Goal: Transaction & Acquisition: Purchase product/service

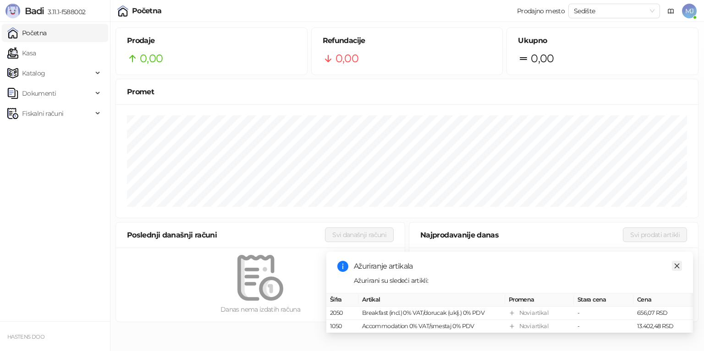
click at [676, 263] on link "Close" at bounding box center [677, 266] width 10 height 10
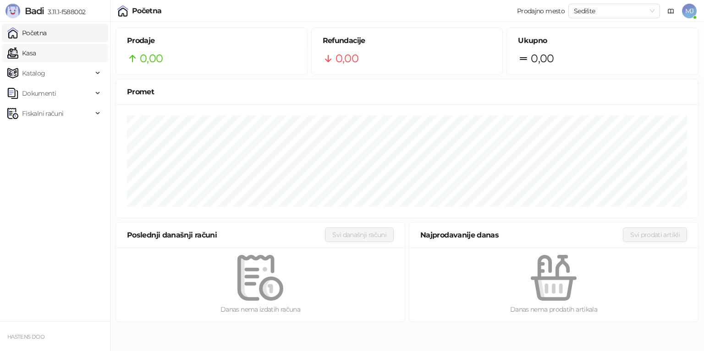
click at [36, 57] on link "Kasa" at bounding box center [21, 53] width 28 height 18
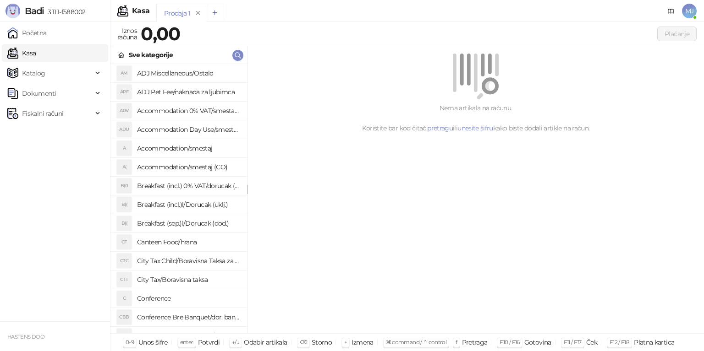
click at [218, 15] on button "Add tab" at bounding box center [215, 13] width 18 height 18
click at [187, 16] on div "Prodaja 1" at bounding box center [177, 13] width 26 height 10
click at [228, 16] on div "Prodaja 2" at bounding box center [227, 13] width 27 height 10
click at [247, 13] on icon "remove" at bounding box center [248, 12] width 3 height 3
click at [47, 27] on link "Početna" at bounding box center [26, 33] width 39 height 18
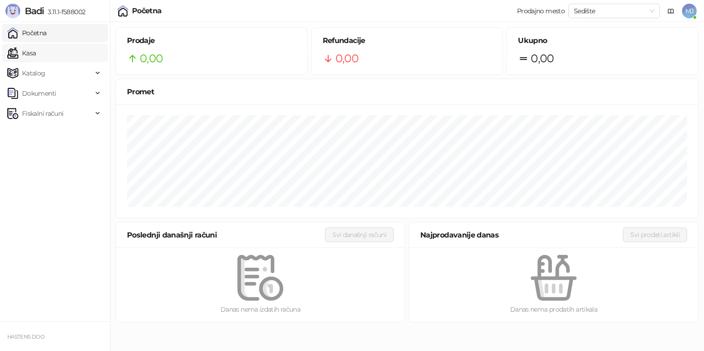
click at [31, 58] on link "Kasa" at bounding box center [21, 53] width 28 height 18
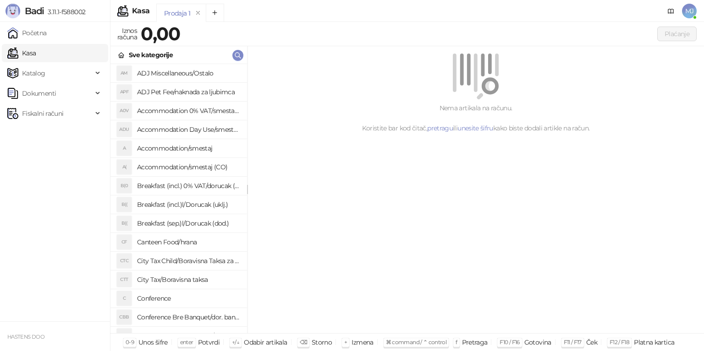
click at [184, 71] on h4 "ADJ Miscellaneous/Ostalo" at bounding box center [188, 73] width 103 height 15
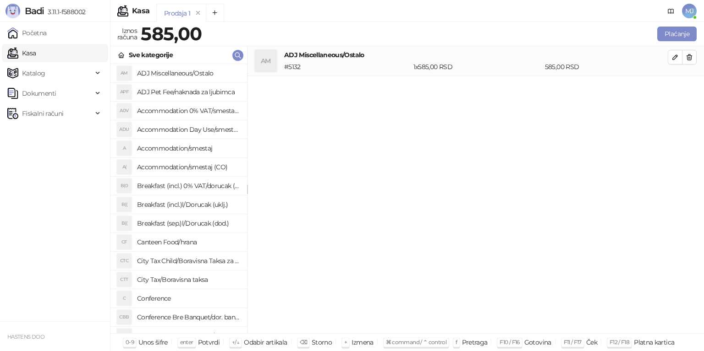
click at [189, 96] on h4 "ADJ Pet Fee/naknada za ljubimca" at bounding box center [188, 92] width 103 height 15
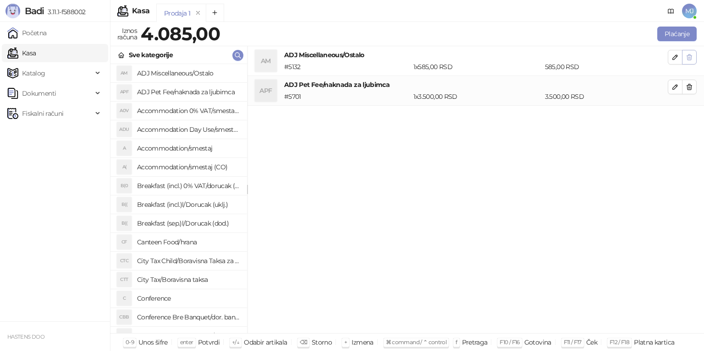
click at [688, 60] on icon "button" at bounding box center [689, 57] width 7 height 7
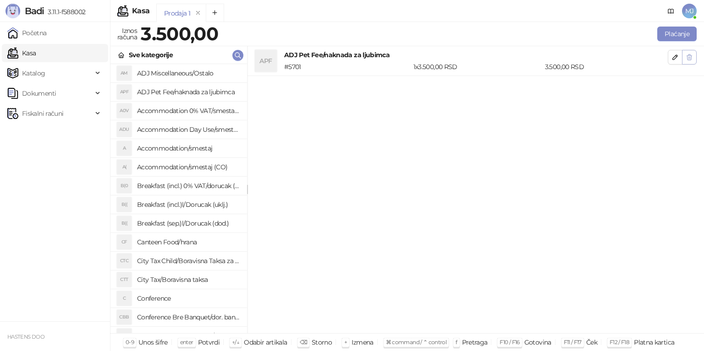
click at [689, 61] on button "button" at bounding box center [689, 57] width 15 height 15
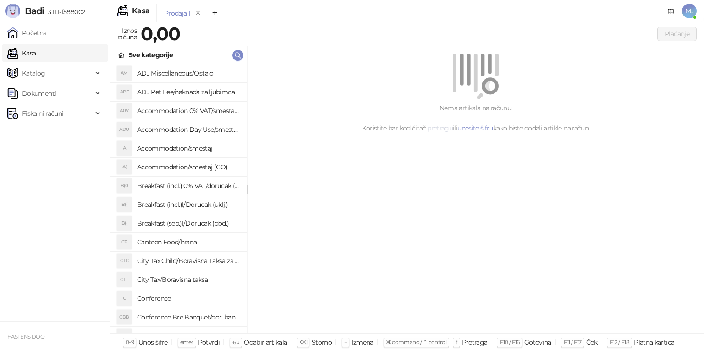
click at [438, 131] on link "pretragu" at bounding box center [440, 128] width 26 height 8
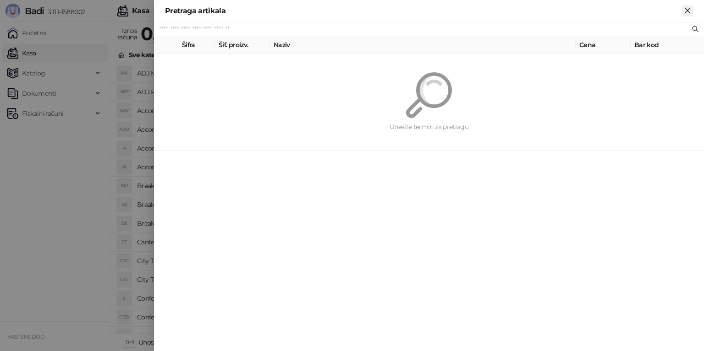
click at [688, 14] on icon "Zatvori" at bounding box center [687, 10] width 8 height 8
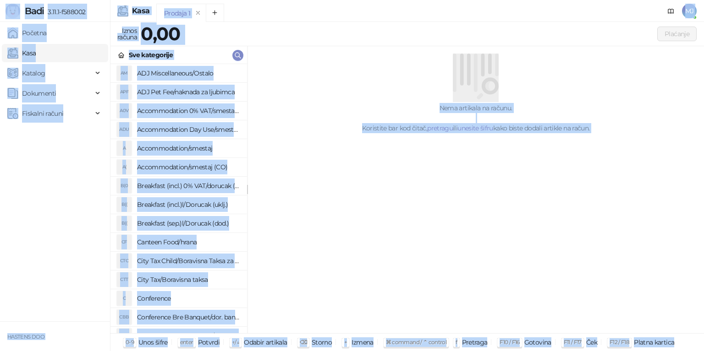
click at [425, 276] on div "Nema artikala na računu. Koristite bar kod čitač, pretragu ili unesite šifru ka…" at bounding box center [475, 190] width 456 height 288
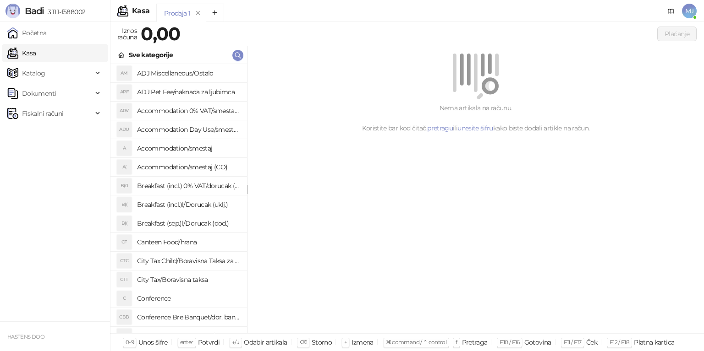
click at [179, 15] on div "Prodaja 1" at bounding box center [177, 13] width 26 height 10
click at [467, 132] on link "unesite šifru" at bounding box center [475, 128] width 36 height 8
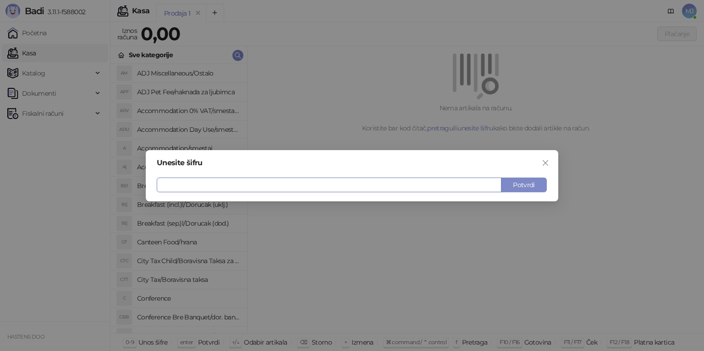
click at [536, 166] on div "Unesite šifru" at bounding box center [352, 162] width 390 height 7
click at [543, 165] on icon "close" at bounding box center [545, 162] width 5 height 5
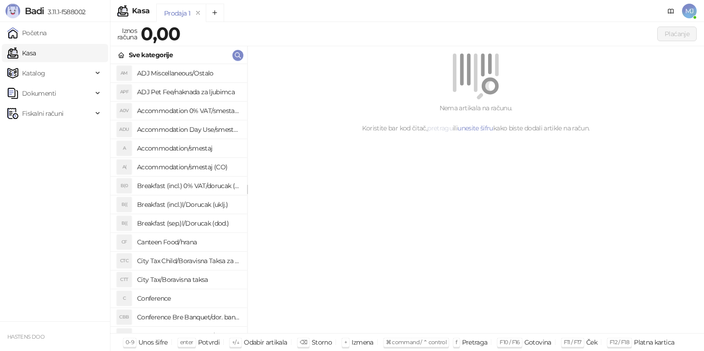
click at [441, 130] on link "pretragu" at bounding box center [440, 128] width 26 height 8
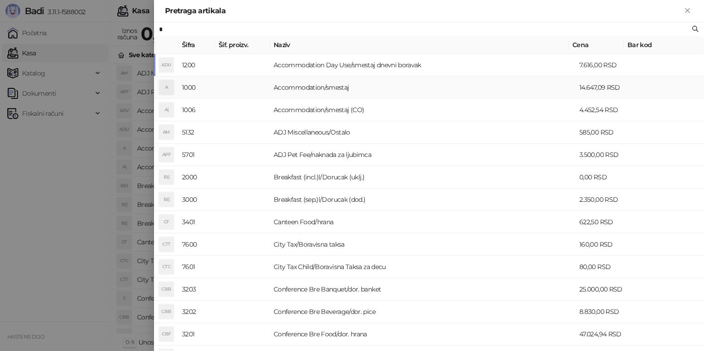
click at [306, 91] on td "Accommodation/smestaj" at bounding box center [423, 88] width 306 height 22
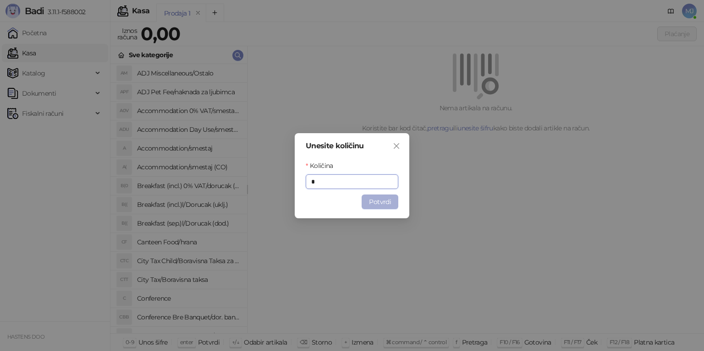
click at [390, 198] on button "Potvrdi" at bounding box center [380, 202] width 37 height 15
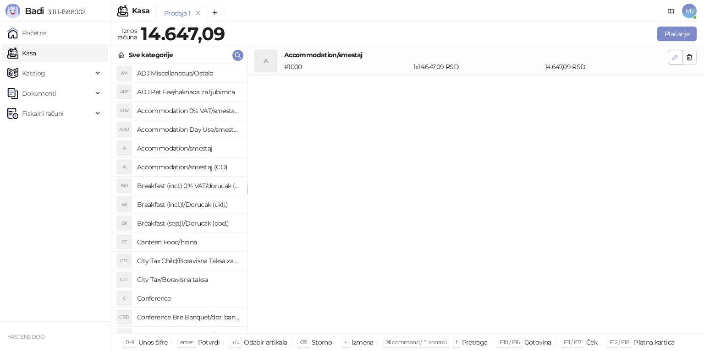
click at [675, 60] on icon "button" at bounding box center [674, 57] width 7 height 7
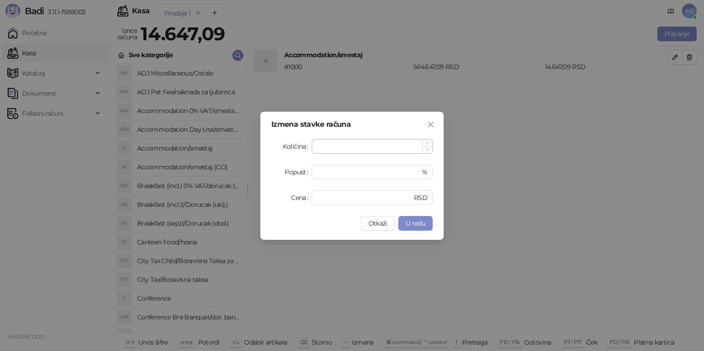
click at [346, 152] on input "*" at bounding box center [372, 147] width 120 height 14
click at [378, 228] on button "Otkaži" at bounding box center [377, 223] width 33 height 15
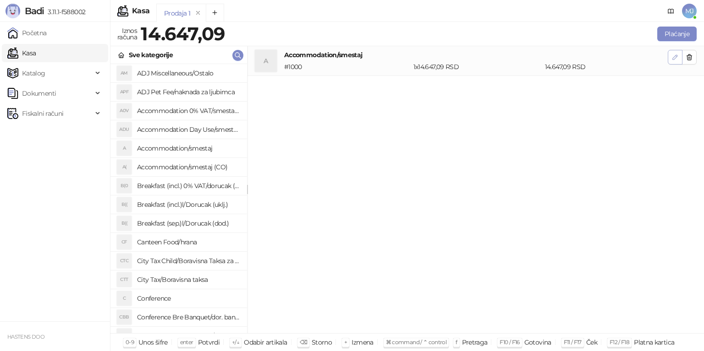
click at [671, 58] on button "button" at bounding box center [675, 57] width 15 height 15
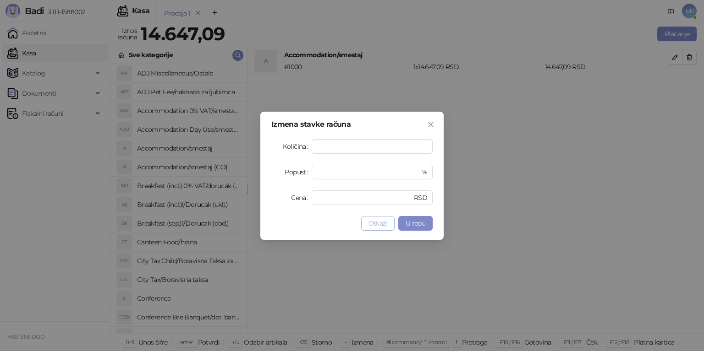
click at [378, 226] on span "Otkaži" at bounding box center [377, 224] width 19 height 8
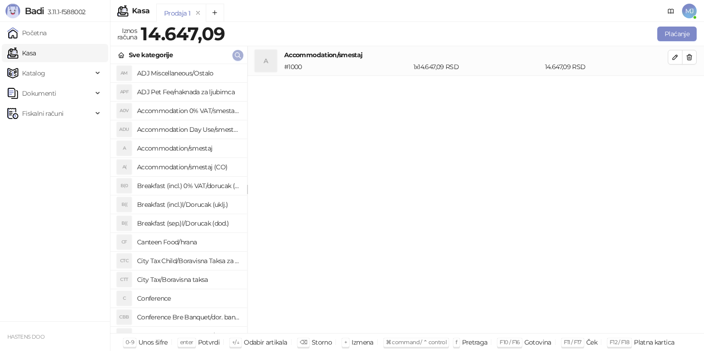
click at [234, 59] on span "button" at bounding box center [237, 55] width 7 height 9
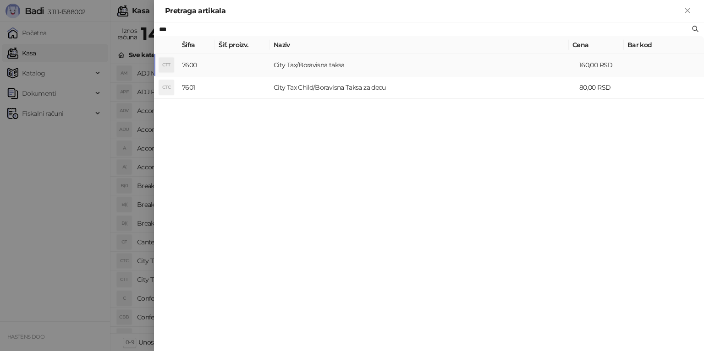
type input "***"
click at [323, 63] on td "City Tax/Boravisna taksa" at bounding box center [423, 65] width 306 height 22
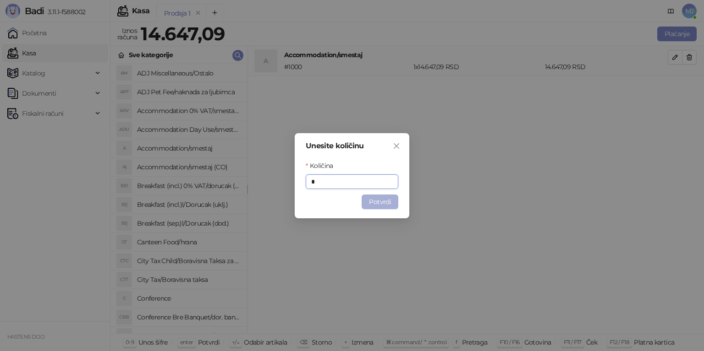
click at [388, 203] on button "Potvrdi" at bounding box center [380, 202] width 37 height 15
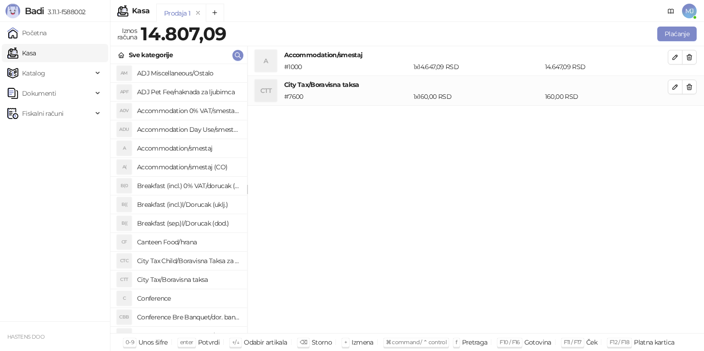
click at [241, 61] on div "Sve kategorije" at bounding box center [178, 55] width 137 height 18
click at [239, 55] on icon "button" at bounding box center [237, 55] width 5 height 5
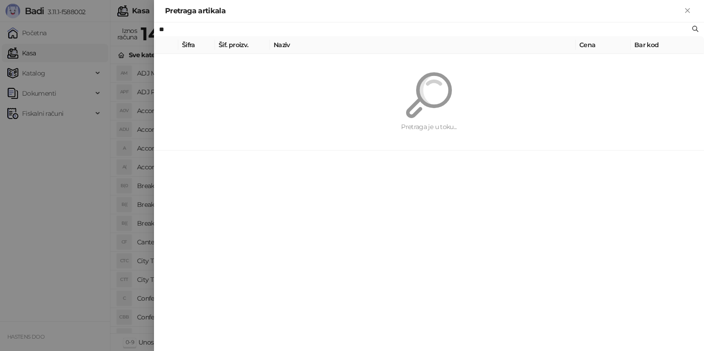
type input "*"
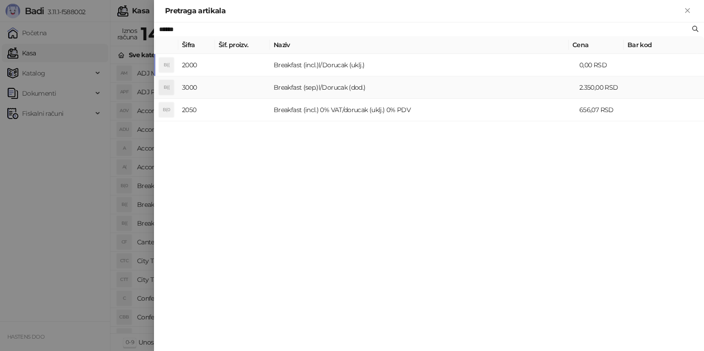
click at [334, 89] on td "Breakfast (sep.)l/Dorucak (dod.)" at bounding box center [423, 88] width 306 height 22
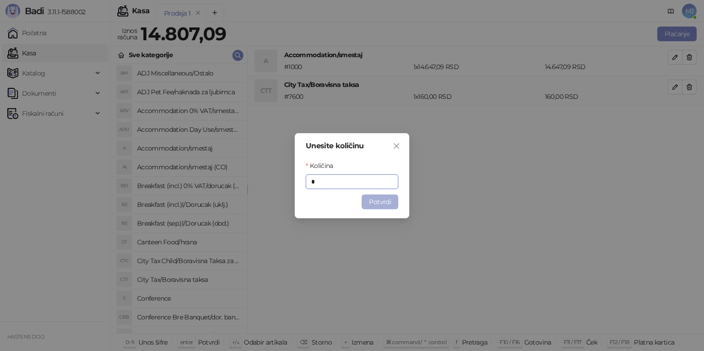
click at [381, 201] on button "Potvrdi" at bounding box center [380, 202] width 37 height 15
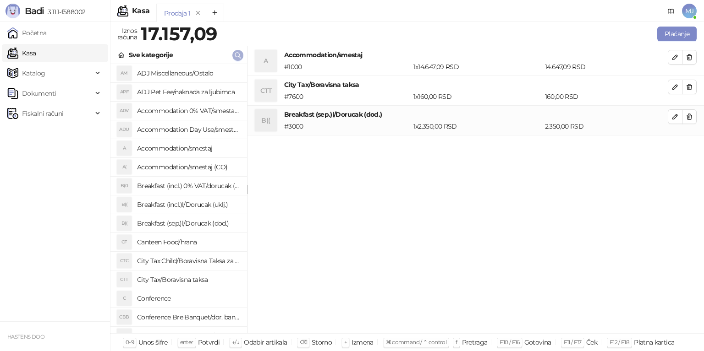
click at [235, 58] on icon "button" at bounding box center [237, 55] width 7 height 7
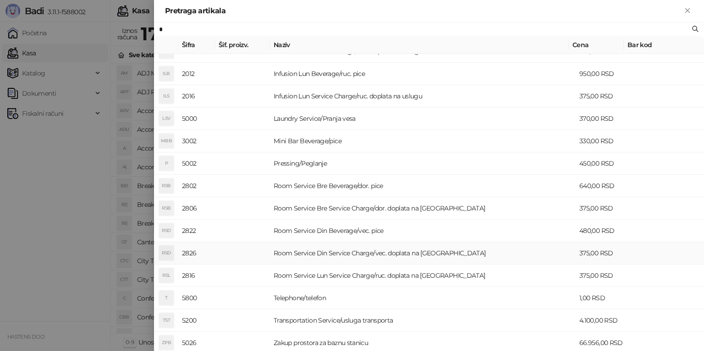
scroll to position [197, 0]
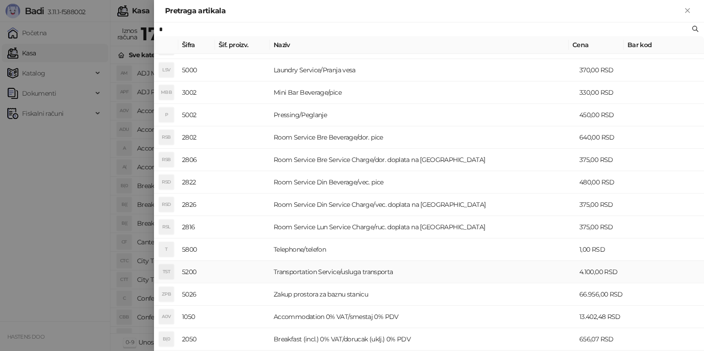
type input "*"
click at [408, 271] on td "Transportation Service/usluga transporta" at bounding box center [423, 272] width 306 height 22
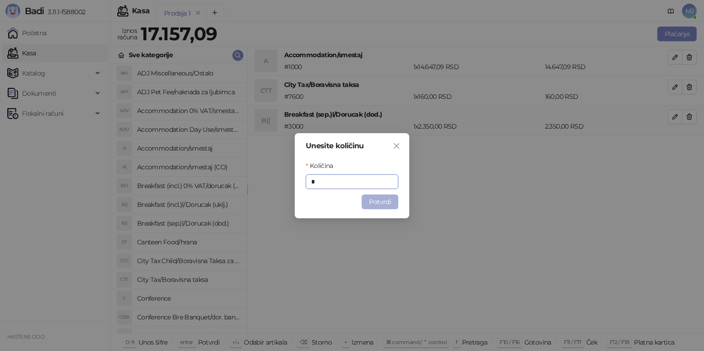
click at [385, 203] on button "Potvrdi" at bounding box center [380, 202] width 37 height 15
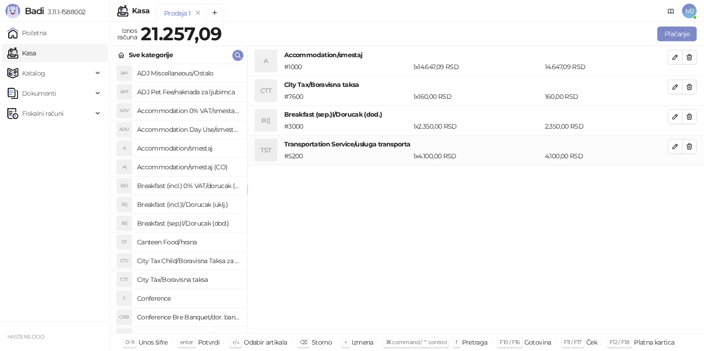
click at [346, 343] on div "+" at bounding box center [345, 343] width 7 height 9
click at [345, 337] on div "+ Izmena" at bounding box center [357, 342] width 34 height 13
click at [300, 346] on div "⌫" at bounding box center [303, 343] width 12 height 9
click at [343, 347] on div "+ Izmena" at bounding box center [357, 342] width 34 height 13
click at [406, 342] on span "⌘ command / ⌃ control" at bounding box center [416, 342] width 61 height 7
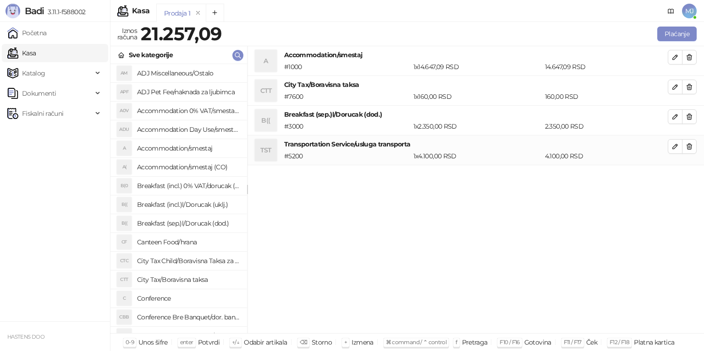
click at [532, 295] on div "A Accommodation/smestaj # 1000 1 x 14.647,09 RSD 14.647,09 RSD CTT City Tax/Bor…" at bounding box center [475, 190] width 456 height 288
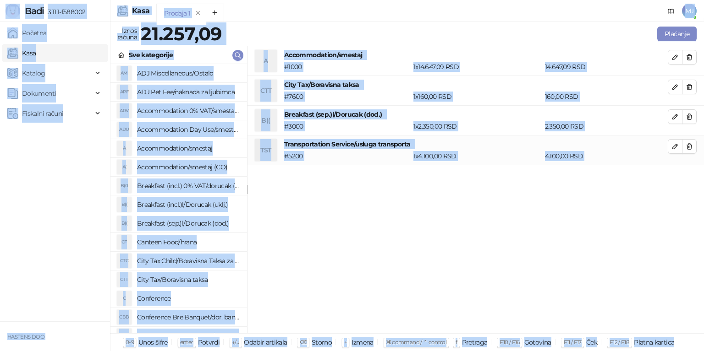
copy body "Lore 7.89.8-i369026 Dolorsi Amet Consect Adipiscin Elitsedd eiusmo TEMPORI UTL …"
click at [472, 230] on div "A Accommodation/smestaj # 1000 1 x 14.647,09 RSD 14.647,09 RSD CTT City Tax/Bor…" at bounding box center [475, 190] width 456 height 288
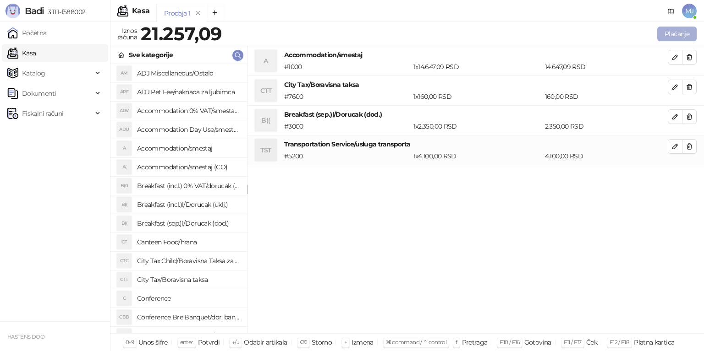
click at [675, 34] on button "Plaćanje" at bounding box center [676, 34] width 39 height 15
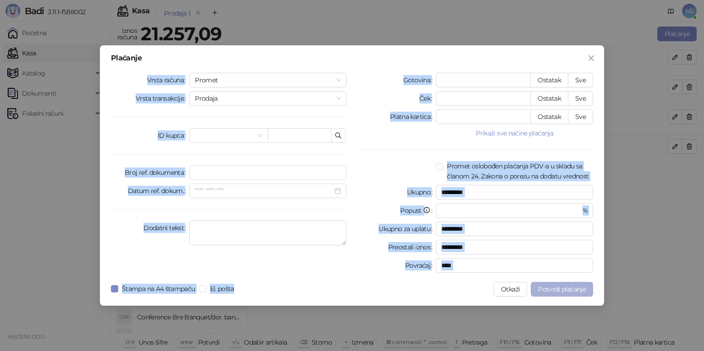
drag, startPoint x: 147, startPoint y: 86, endPoint x: 550, endPoint y: 283, distance: 448.8
click at [550, 283] on div "Plaćanje Vrsta računa Promet Vrsta transakcije Prodaja ID kupca Broj ref. dokum…" at bounding box center [352, 175] width 504 height 261
copy div "Vrsta računa Promet Vrsta transakcije Prodaja ID kupca Broj ref. dokumenta Datu…"
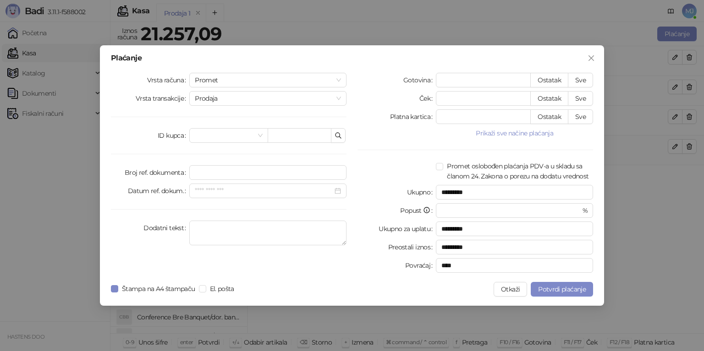
click at [281, 60] on div "Plaćanje" at bounding box center [352, 58] width 482 height 7
click at [339, 82] on span "Promet" at bounding box center [268, 80] width 146 height 14
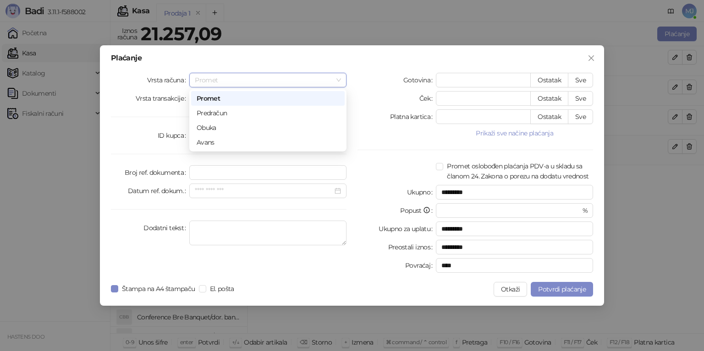
click at [339, 82] on span "Promet" at bounding box center [268, 80] width 146 height 14
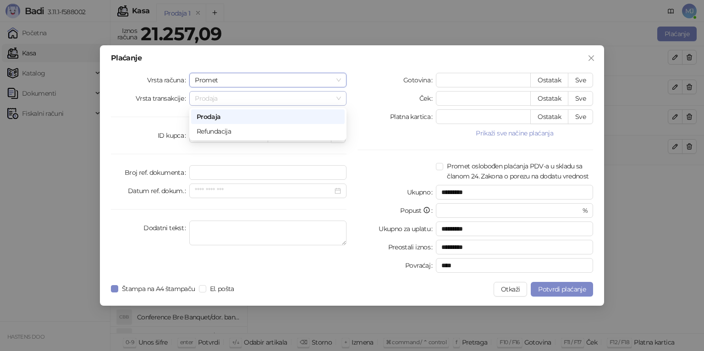
click at [284, 99] on span "Prodaja" at bounding box center [268, 99] width 146 height 14
click at [216, 120] on div "Prodaja" at bounding box center [268, 117] width 143 height 10
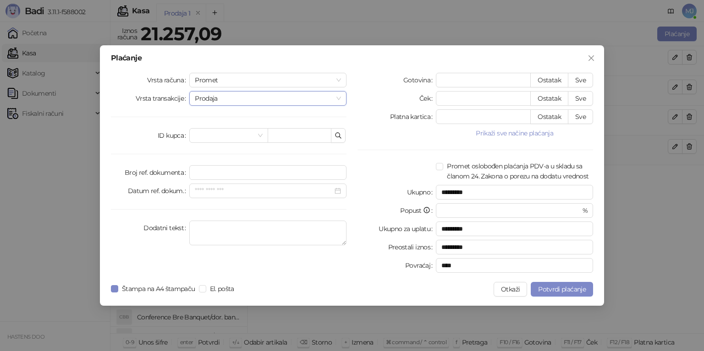
click at [266, 104] on span "Prodaja" at bounding box center [268, 99] width 146 height 14
click at [264, 136] on div at bounding box center [228, 135] width 78 height 15
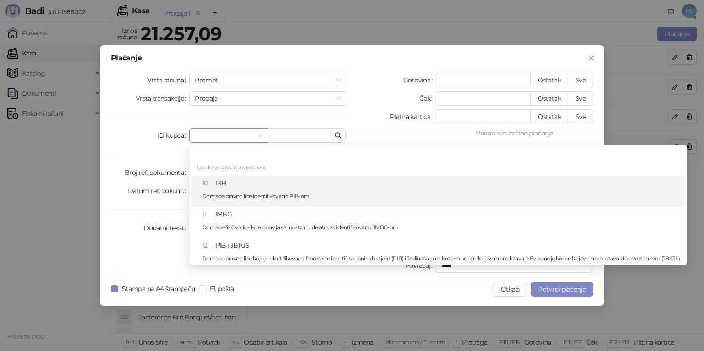
click at [243, 187] on div "10 PIB Domaće pravno lice identifikovano PIB-om" at bounding box center [441, 191] width 478 height 27
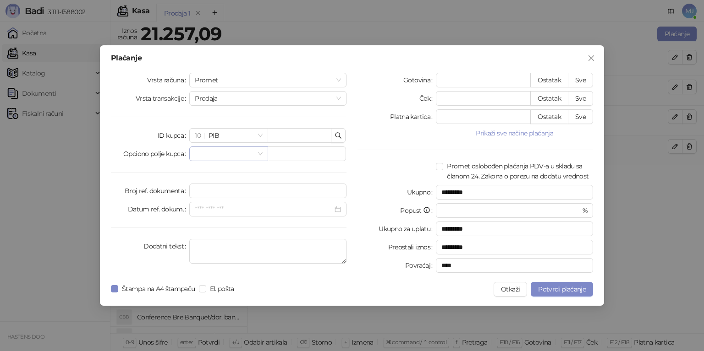
click at [213, 154] on input "search" at bounding box center [224, 154] width 59 height 14
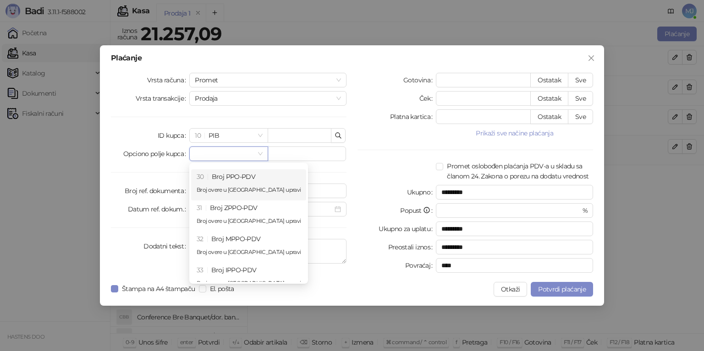
scroll to position [84, 0]
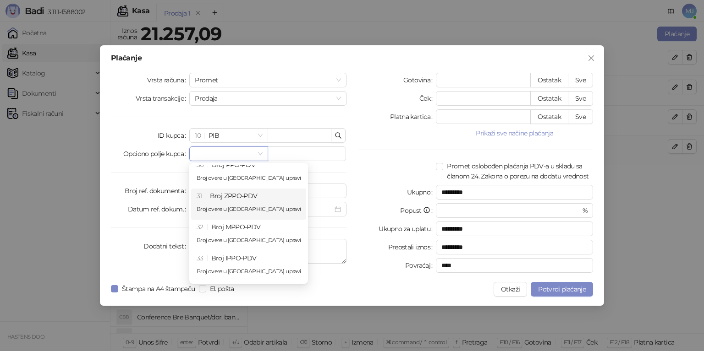
click at [143, 236] on div "Vrsta računa Promet Vrsta transakcije Prodaja ID kupca 10 PIB Opciono polje kup…" at bounding box center [228, 175] width 247 height 204
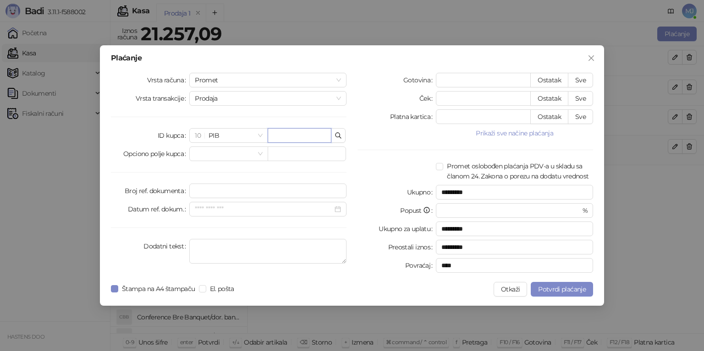
click at [279, 136] on input "text" at bounding box center [300, 135] width 64 height 15
paste input "*********"
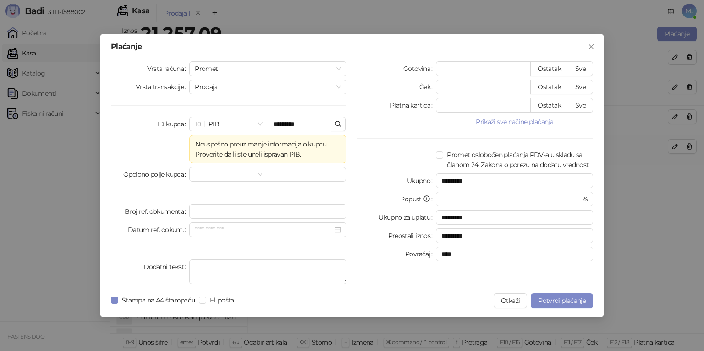
click at [381, 133] on div "Gotovina * Ostatak Sve Ček * Ostatak Sve Platna kartica * Ostatak Sve Prikaži s…" at bounding box center [475, 174] width 247 height 227
click at [293, 130] on input "*********" at bounding box center [300, 124] width 64 height 15
paste input "text"
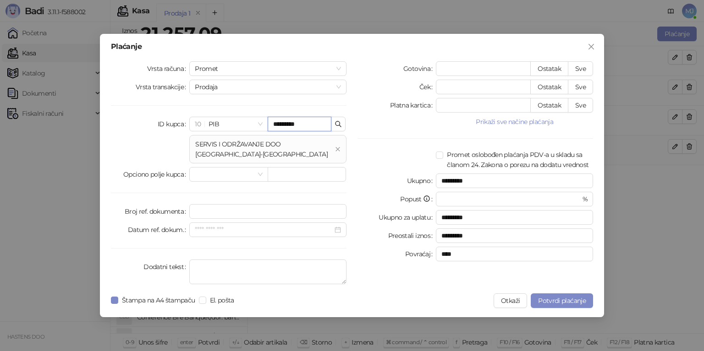
type input "*********"
click at [403, 126] on div at bounding box center [396, 121] width 78 height 11
click at [525, 121] on button "Prikaži sve načine plaćanja" at bounding box center [514, 121] width 157 height 11
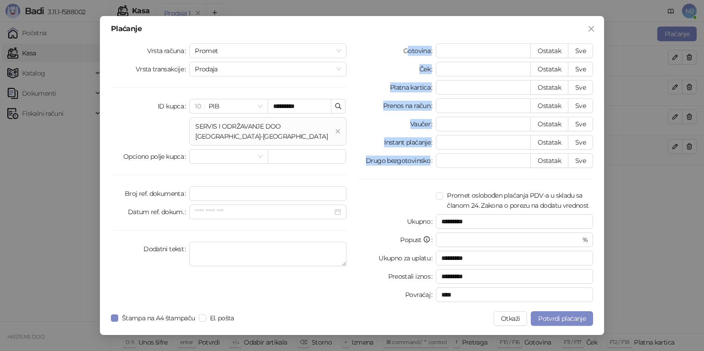
drag, startPoint x: 410, startPoint y: 45, endPoint x: 596, endPoint y: 164, distance: 220.3
click at [596, 164] on div "Gotovina * Ostatak Sve Ček * Ostatak Sve Platna kartica * Ostatak Sve Prenos na…" at bounding box center [475, 175] width 247 height 263
copy div "otovina Ostatak Sve Ček Ostatak Sve Platna kartica Ostatak Sve Prenos na račun …"
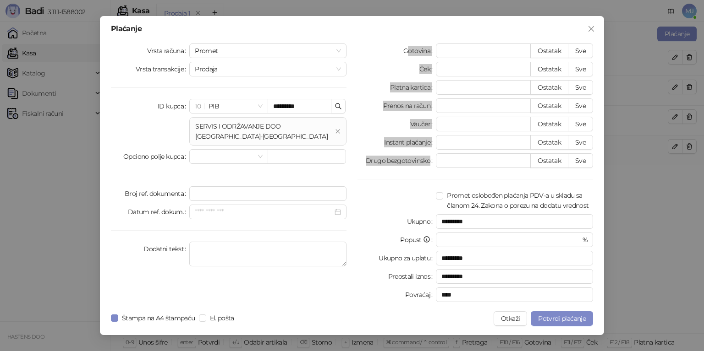
click at [489, 33] on div "Plaćanje Vrsta računa Promet Vrsta transakcije Prodaja ID kupca 10 PIB ********…" at bounding box center [352, 175] width 504 height 319
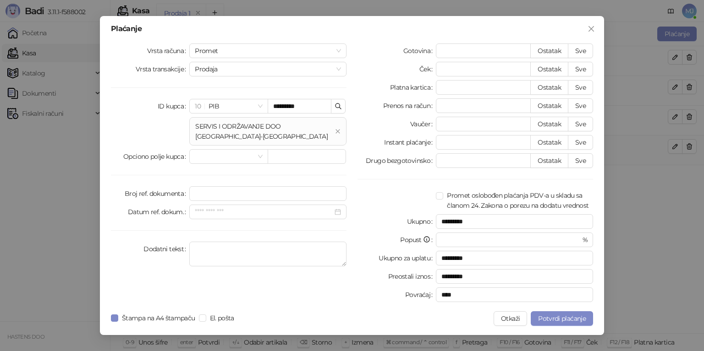
click at [469, 98] on div "Gotovina * Ostatak Sve Ček * Ostatak Sve Platna kartica * Ostatak Sve Prenos na…" at bounding box center [475, 175] width 247 height 263
click at [464, 91] on input "*" at bounding box center [483, 88] width 94 height 14
click at [475, 224] on input "*********" at bounding box center [514, 221] width 157 height 15
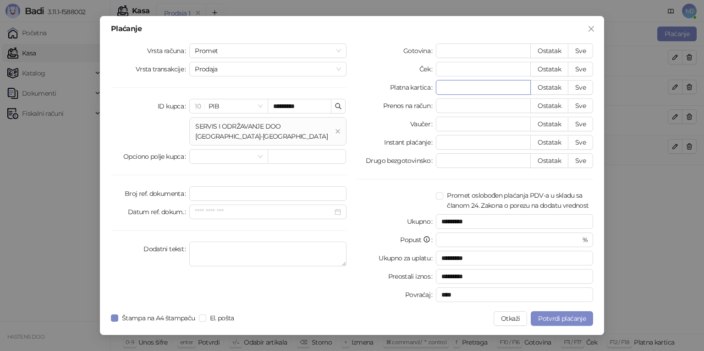
click at [458, 86] on input "*" at bounding box center [483, 88] width 94 height 14
paste input "*******"
type input "********"
type input "*********"
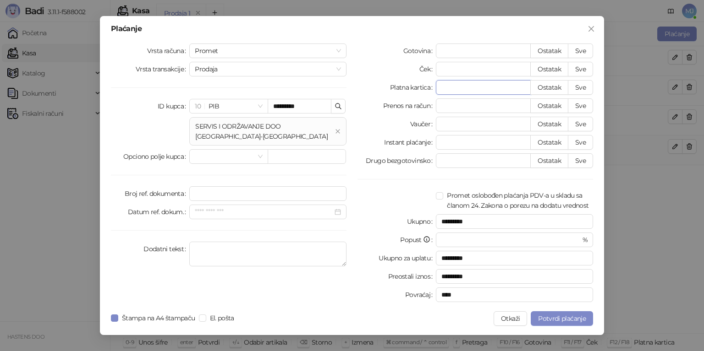
type input "********"
click at [414, 207] on div at bounding box center [396, 201] width 78 height 20
click at [560, 316] on span "Potvrdi plaćanje" at bounding box center [562, 319] width 48 height 8
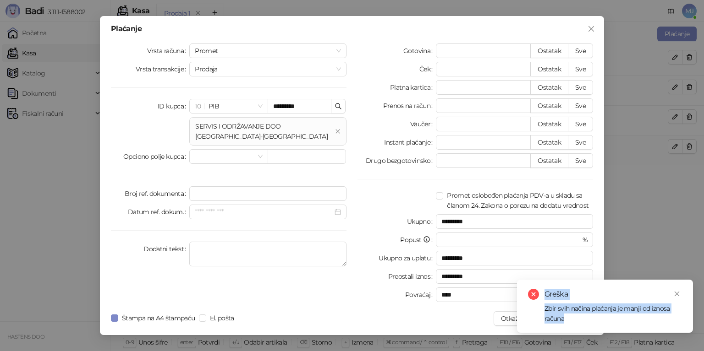
drag, startPoint x: 576, startPoint y: 317, endPoint x: 541, endPoint y: 293, distance: 42.2
click at [541, 293] on div "Greška Zbir svih načina plaćanja je manji od iznosa računa" at bounding box center [605, 306] width 154 height 35
copy div "Greška Zbir svih načina plaćanja je manji od iznosa računa"
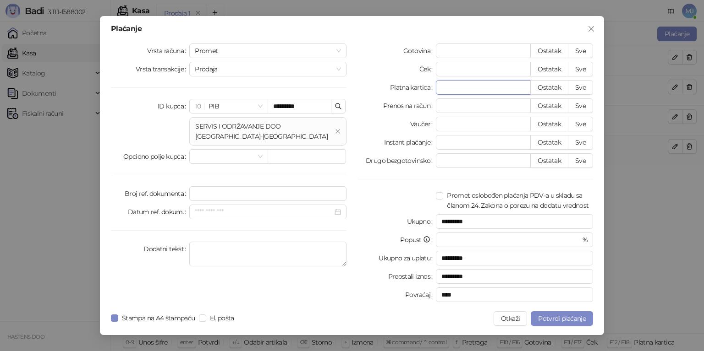
drag, startPoint x: 437, startPoint y: 95, endPoint x: 379, endPoint y: 104, distance: 59.2
click at [379, 104] on div "Gotovina * Ostatak Sve Ček * Ostatak Sve Platna kartica ******** Ostatak Sve Pr…" at bounding box center [475, 175] width 247 height 263
type input "*********"
drag, startPoint x: 476, startPoint y: 226, endPoint x: 422, endPoint y: 225, distance: 54.5
click at [422, 225] on div "Ukupno *********" at bounding box center [475, 221] width 236 height 15
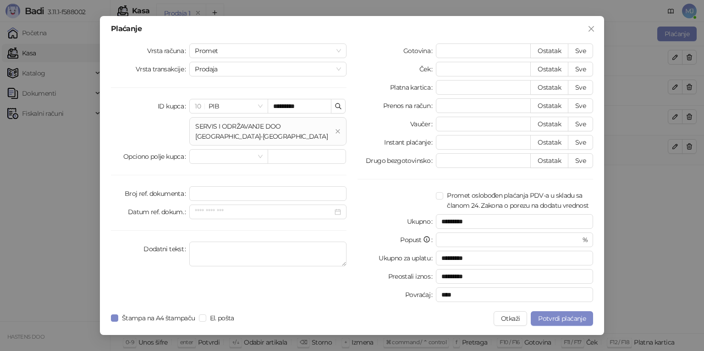
click at [412, 88] on label "Platna kartica" at bounding box center [413, 87] width 46 height 15
click at [560, 86] on button "Ostatak" at bounding box center [549, 87] width 38 height 15
type input "********"
type input "****"
click at [581, 89] on button "Sve" at bounding box center [580, 87] width 25 height 15
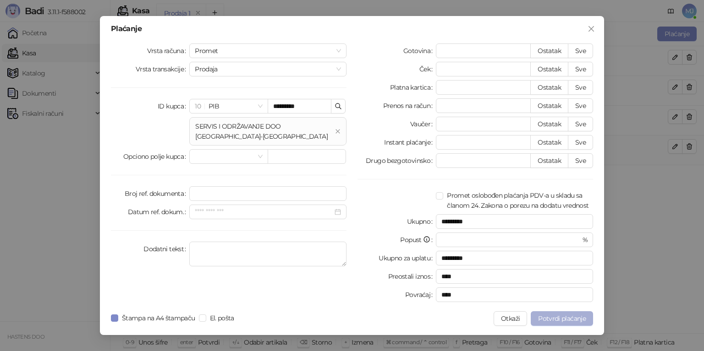
click at [568, 318] on span "Potvrdi plaćanje" at bounding box center [562, 319] width 48 height 8
click at [593, 28] on icon "close" at bounding box center [591, 28] width 7 height 7
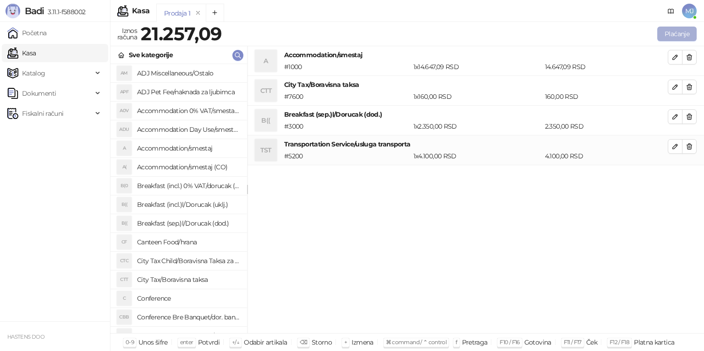
click at [681, 37] on button "Plaćanje" at bounding box center [676, 34] width 39 height 15
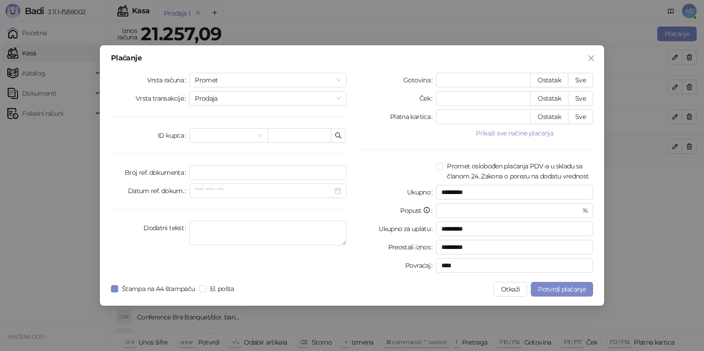
click at [240, 89] on div "Vrsta računa Promet Vrsta transakcije Prodaja ID kupca Broj ref. dokumenta Datu…" at bounding box center [228, 175] width 247 height 204
click at [549, 82] on button "Ostatak" at bounding box center [549, 80] width 38 height 15
type input "********"
type input "****"
click at [574, 292] on span "Potvrdi plaćanje" at bounding box center [562, 290] width 48 height 8
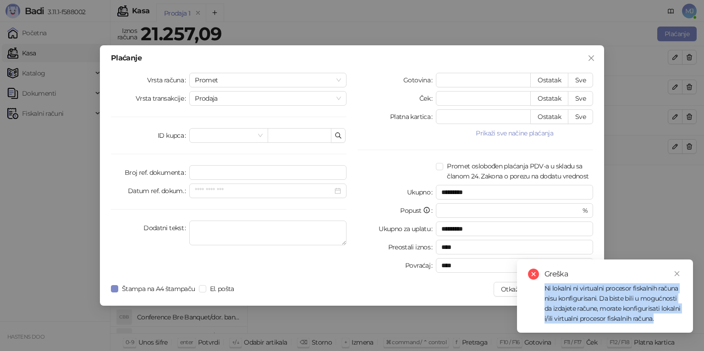
drag, startPoint x: 542, startPoint y: 281, endPoint x: 665, endPoint y: 320, distance: 129.3
click at [665, 320] on div "Greška Ni lokalni ni virtualni procesor fiskalnih računa nisu konfigurisani. Da…" at bounding box center [605, 296] width 154 height 55
copy div "Ni lokalni ni virtualni procesor fiskalnih računa nisu konfigurisani. Da biste …"
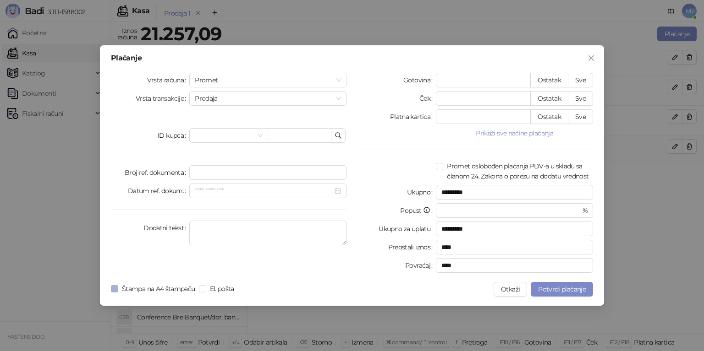
click at [141, 289] on span "Štampa na A4 štampaču" at bounding box center [158, 289] width 81 height 10
click at [138, 292] on span "Štampa na A4 štampaču" at bounding box center [158, 289] width 81 height 10
click at [222, 295] on div "Štampa na A4 štampaču El. pošta" at bounding box center [174, 289] width 127 height 15
click at [222, 292] on span "El. pošta" at bounding box center [222, 289] width 32 height 10
click at [220, 291] on span "El. pošta" at bounding box center [222, 289] width 32 height 10
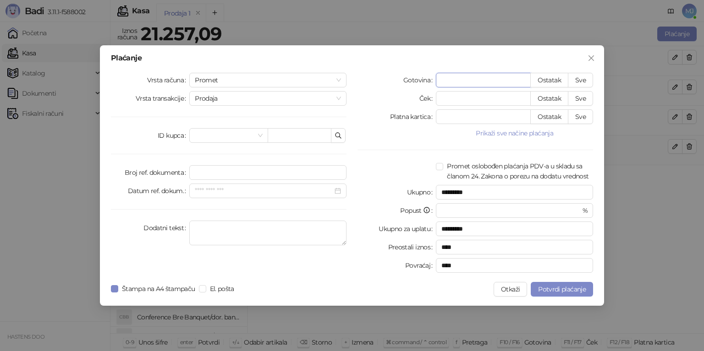
drag, startPoint x: 477, startPoint y: 83, endPoint x: 418, endPoint y: 86, distance: 58.3
click at [418, 86] on div "Gotovina ******** Ostatak Sve" at bounding box center [475, 80] width 236 height 15
type input "*********"
click at [550, 119] on button "Ostatak" at bounding box center [549, 117] width 38 height 15
type input "********"
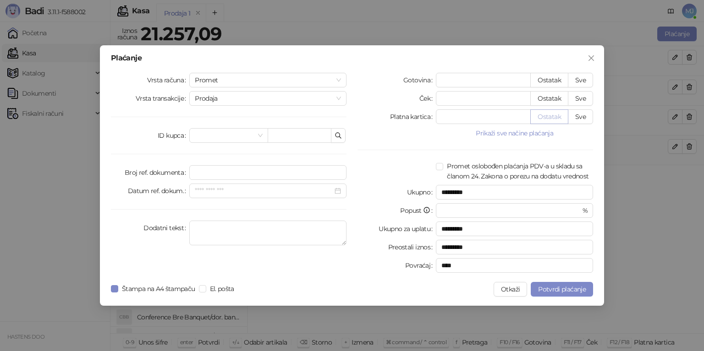
type input "****"
click at [571, 293] on button "Potvrdi plaćanje" at bounding box center [562, 289] width 62 height 15
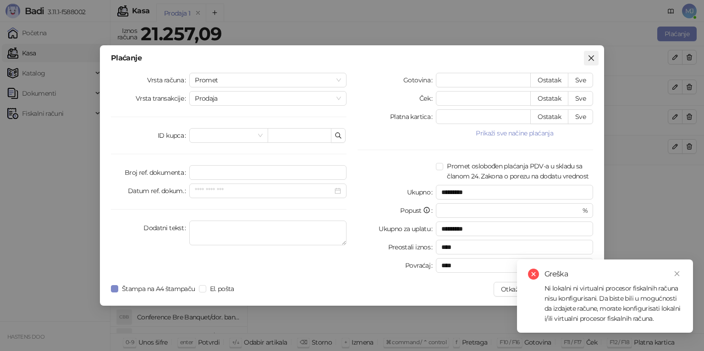
click at [592, 56] on icon "close" at bounding box center [591, 58] width 7 height 7
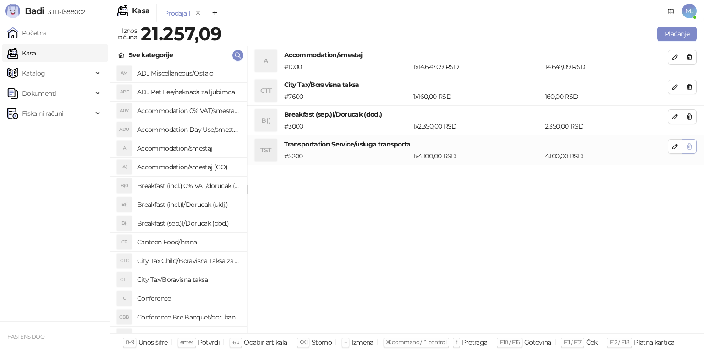
click at [694, 148] on button "button" at bounding box center [689, 146] width 15 height 15
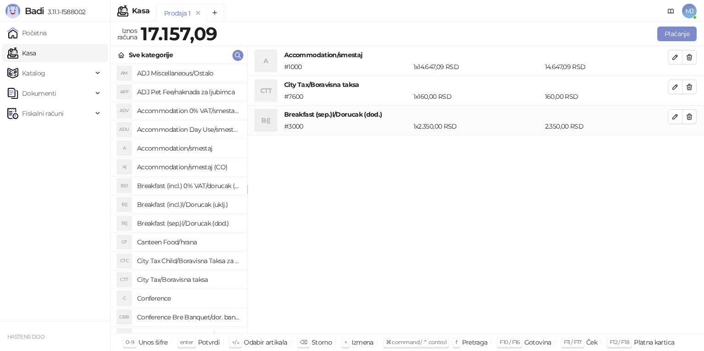
click at [688, 120] on span "button" at bounding box center [689, 116] width 7 height 9
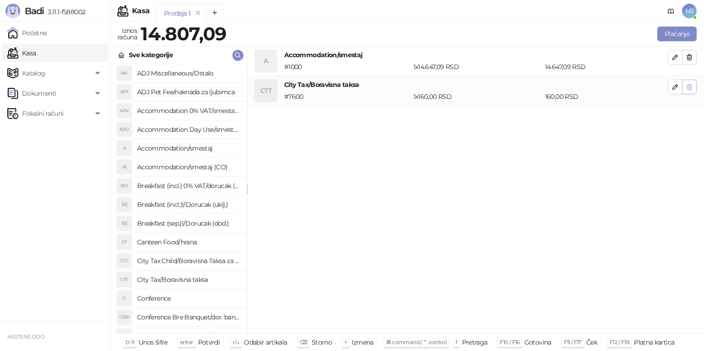
click at [691, 93] on button "button" at bounding box center [689, 87] width 15 height 15
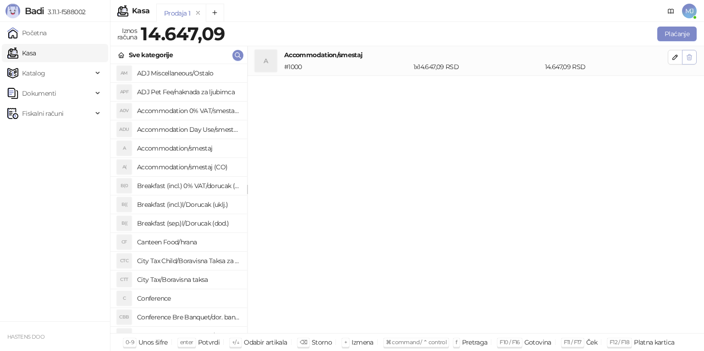
click at [687, 59] on icon "button" at bounding box center [689, 57] width 5 height 5
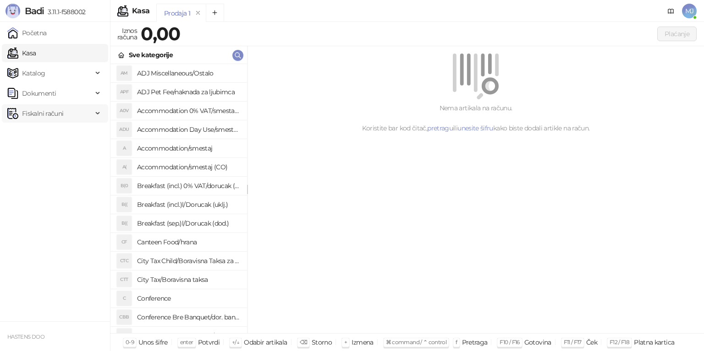
click at [46, 108] on span "Fiskalni računi" at bounding box center [42, 113] width 41 height 18
click at [49, 99] on span "Dokumenti" at bounding box center [39, 93] width 34 height 18
click at [57, 74] on span "Katalog" at bounding box center [49, 73] width 85 height 18
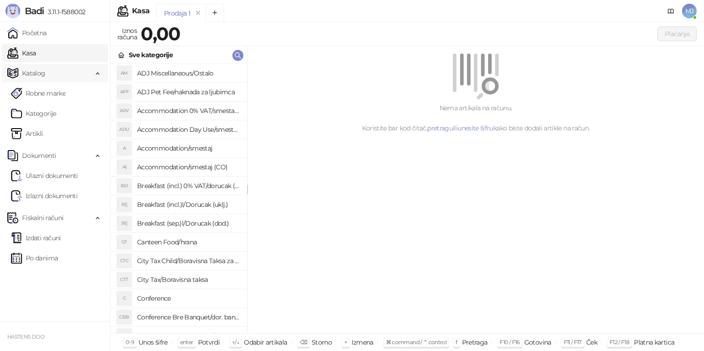
click at [57, 74] on span "Katalog" at bounding box center [49, 73] width 85 height 18
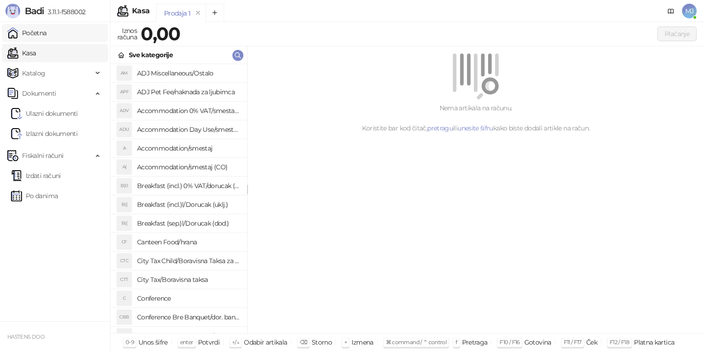
click at [47, 35] on link "Početna" at bounding box center [26, 33] width 39 height 18
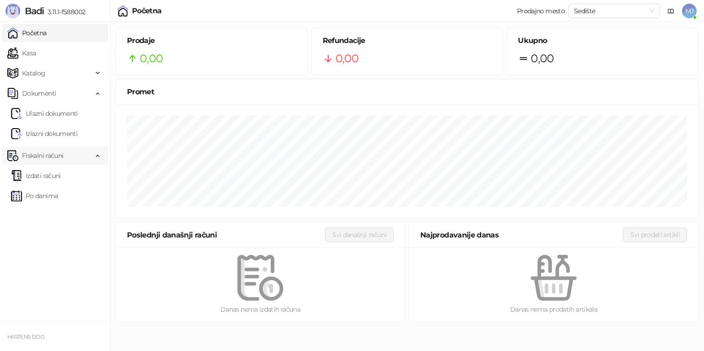
click at [99, 155] on icon at bounding box center [98, 155] width 5 height 0
click at [99, 99] on div "Dokumenti" at bounding box center [55, 93] width 106 height 18
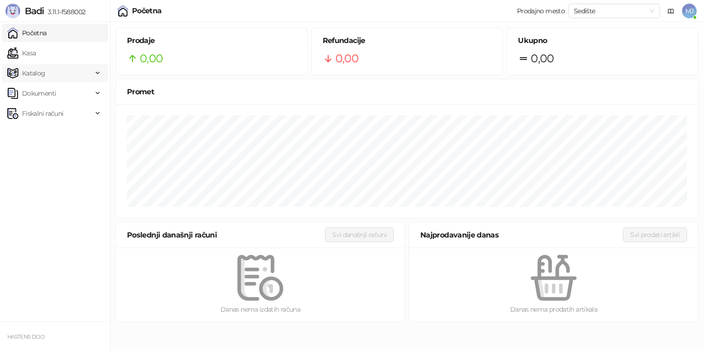
click at [99, 74] on div "Katalog" at bounding box center [55, 73] width 106 height 18
click at [99, 72] on icon at bounding box center [98, 72] width 5 height 0
click at [98, 114] on icon at bounding box center [98, 114] width 5 height 0
click at [61, 133] on link "Izdati računi" at bounding box center [36, 134] width 50 height 18
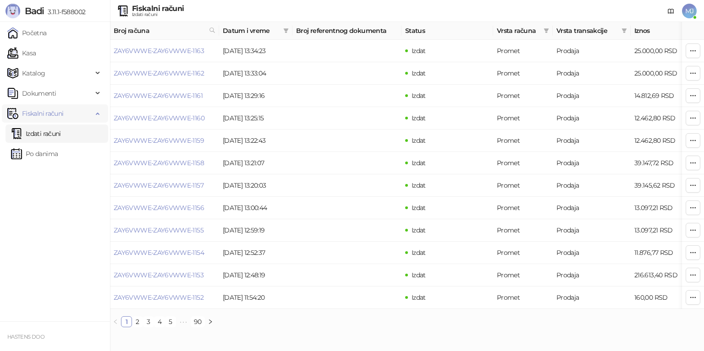
click at [62, 120] on span "Fiskalni računi" at bounding box center [42, 113] width 41 height 18
click at [62, 115] on span "Fiskalni računi" at bounding box center [42, 113] width 41 height 18
click at [58, 153] on link "Po danima" at bounding box center [34, 154] width 47 height 18
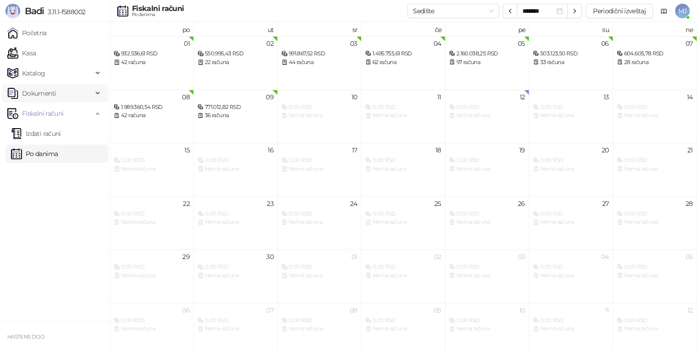
click at [98, 94] on div "Dokumenti" at bounding box center [55, 93] width 106 height 18
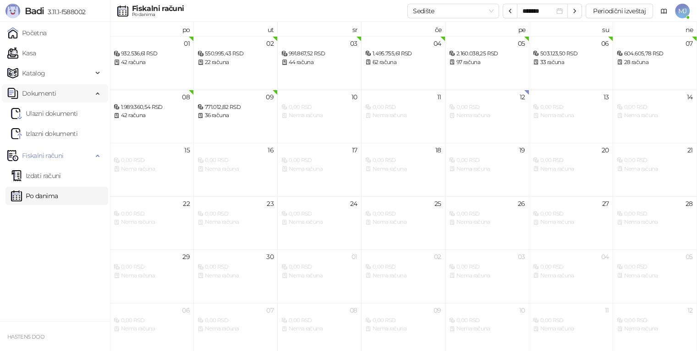
click at [98, 94] on div "Dokumenti" at bounding box center [55, 93] width 106 height 18
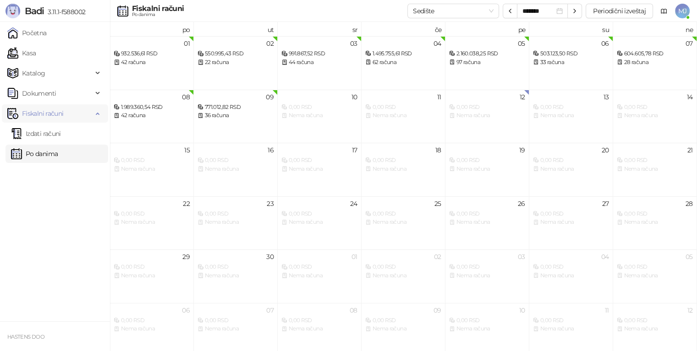
click at [97, 113] on icon at bounding box center [98, 113] width 5 height 0
click at [97, 67] on div "Katalog" at bounding box center [55, 73] width 106 height 18
click at [95, 73] on div "Katalog" at bounding box center [55, 73] width 106 height 18
click at [100, 112] on div "Fiskalni računi" at bounding box center [55, 113] width 106 height 18
click at [54, 136] on link "Izdati računi" at bounding box center [36, 134] width 50 height 18
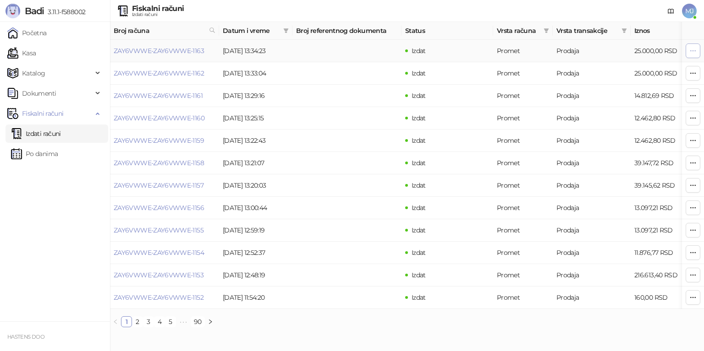
click at [691, 50] on icon "button" at bounding box center [693, 50] width 5 height 0
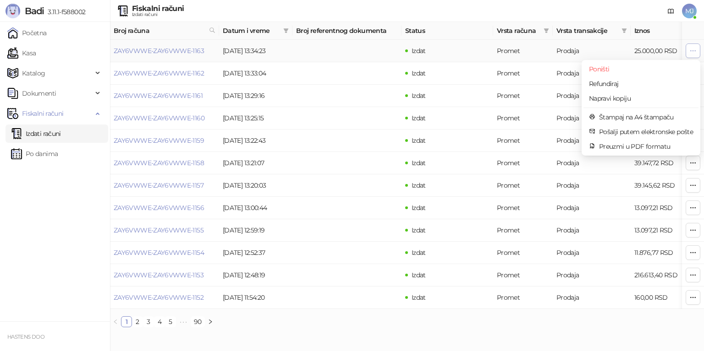
click at [697, 49] on button "button" at bounding box center [693, 51] width 15 height 15
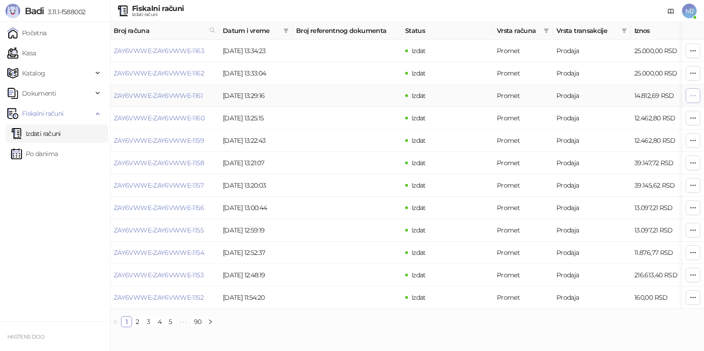
click at [694, 99] on span "button" at bounding box center [692, 95] width 7 height 9
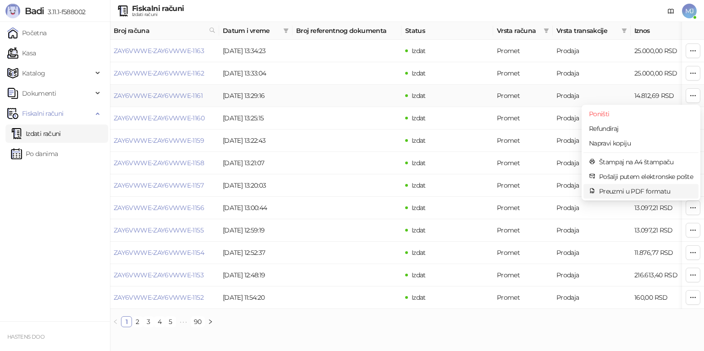
click at [632, 192] on span "Preuzmi u PDF formatu" at bounding box center [646, 192] width 94 height 10
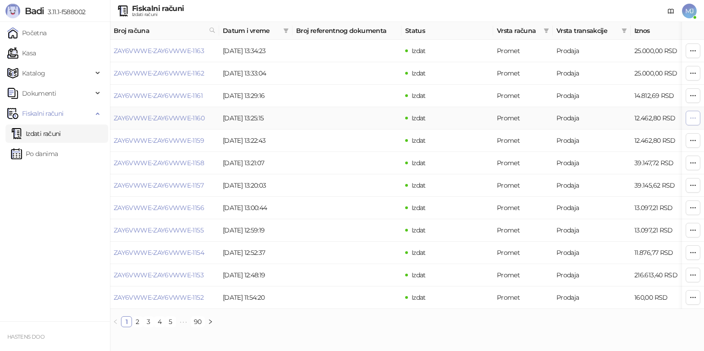
click at [692, 119] on icon "button" at bounding box center [692, 118] width 7 height 7
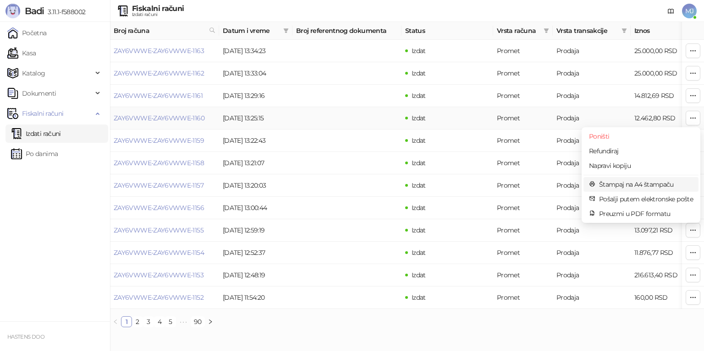
click at [639, 184] on span "Štampaj na A4 štampaču" at bounding box center [646, 185] width 94 height 10
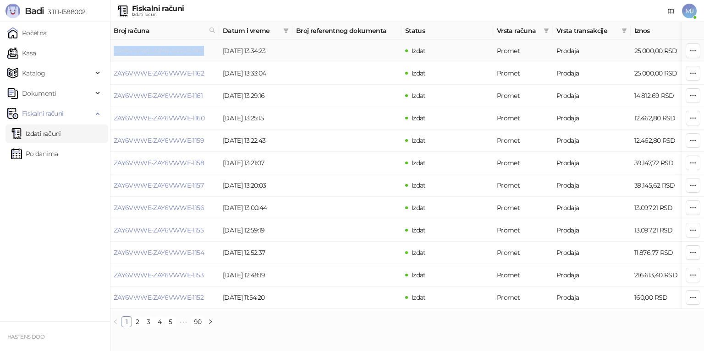
drag, startPoint x: 206, startPoint y: 51, endPoint x: 114, endPoint y: 52, distance: 92.1
click at [114, 52] on td "ZAY6VWWE-ZAY6VWWE-1163" at bounding box center [164, 51] width 109 height 22
copy link "ZAY6VWWE-ZAY6VWWE-1163"
click at [51, 156] on link "Po danima" at bounding box center [34, 154] width 47 height 18
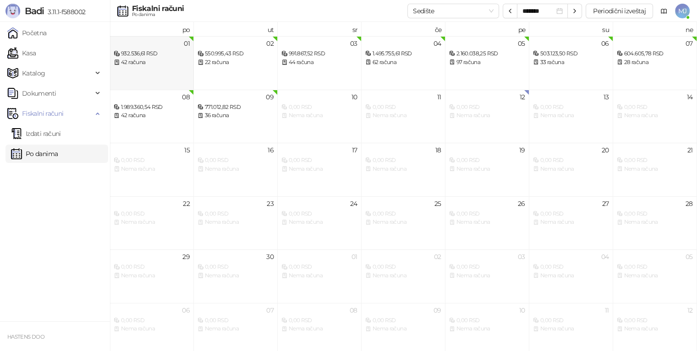
click at [162, 56] on div "932.536,61 RSD" at bounding box center [152, 53] width 76 height 9
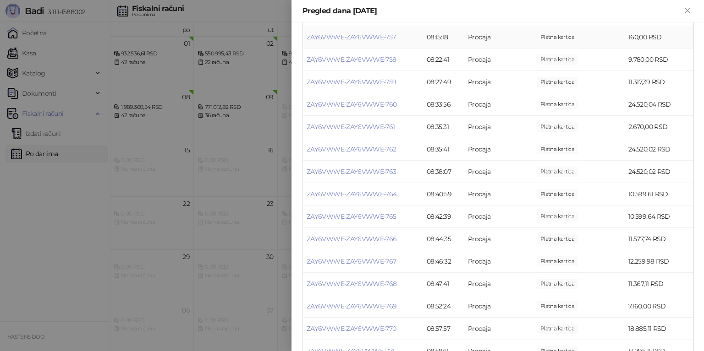
scroll to position [550, 0]
drag, startPoint x: 685, startPoint y: 8, endPoint x: 677, endPoint y: 11, distance: 8.3
click at [685, 9] on icon "Zatvori" at bounding box center [687, 10] width 8 height 8
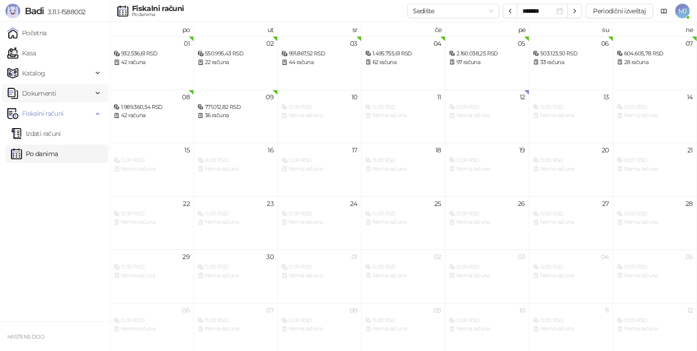
click at [60, 93] on span "Dokumenti" at bounding box center [49, 93] width 85 height 18
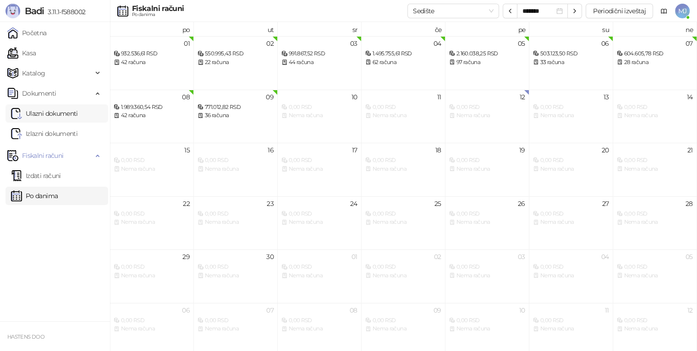
click at [61, 111] on link "Ulazni dokumenti" at bounding box center [44, 113] width 67 height 18
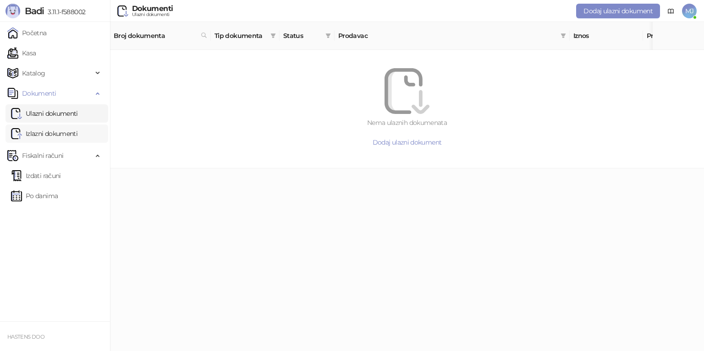
click at [56, 140] on link "Izlazni dokumenti" at bounding box center [44, 134] width 66 height 18
click at [42, 35] on link "Početna" at bounding box center [26, 33] width 39 height 18
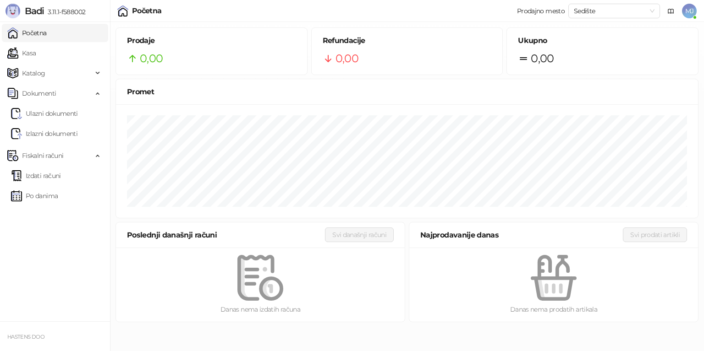
click at [42, 36] on link "Početna" at bounding box center [26, 33] width 39 height 18
click at [61, 175] on link "Izdati računi" at bounding box center [36, 176] width 50 height 18
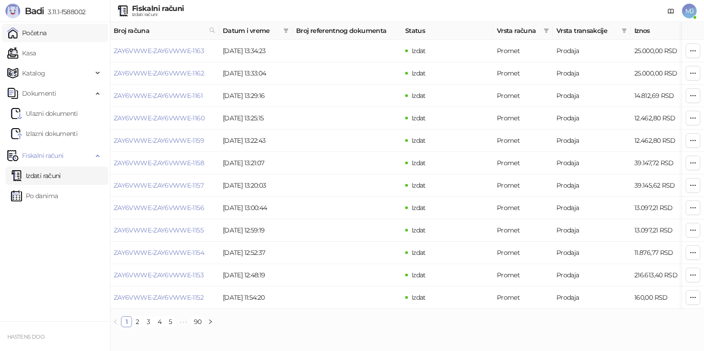
click at [47, 39] on link "Početna" at bounding box center [26, 33] width 39 height 18
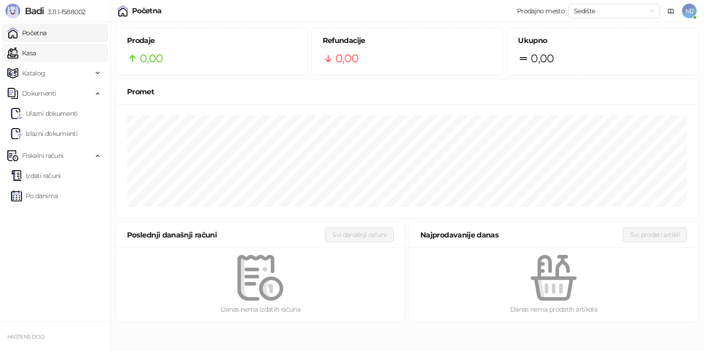
click at [29, 52] on link "Kasa" at bounding box center [21, 53] width 28 height 18
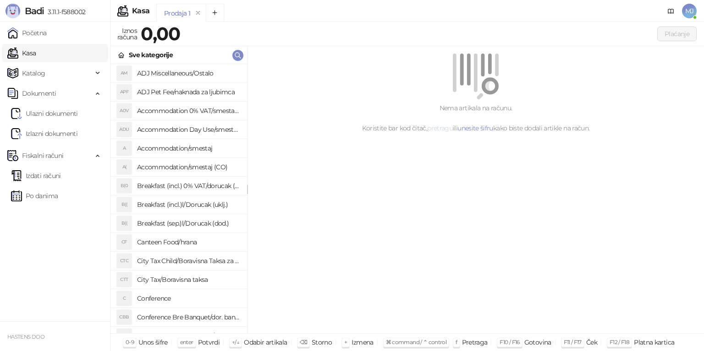
click at [443, 131] on link "pretragu" at bounding box center [440, 128] width 26 height 8
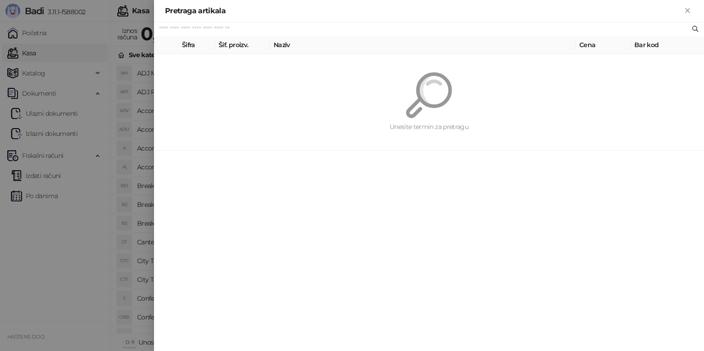
click at [216, 27] on input "text" at bounding box center [424, 29] width 531 height 10
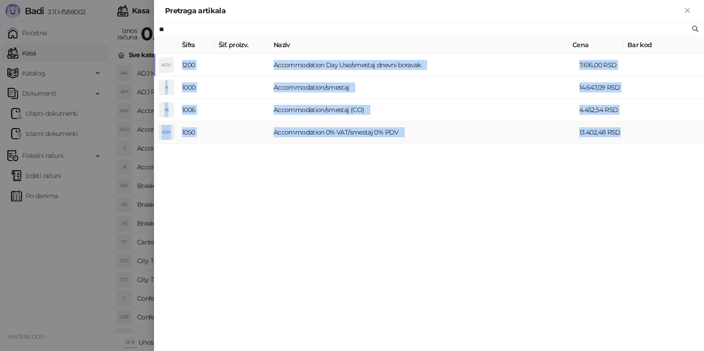
drag, startPoint x: 178, startPoint y: 62, endPoint x: 621, endPoint y: 129, distance: 448.2
click at [621, 129] on tbody "ADU 1200 Accommodation Day Use/smestaj dnevni boravak 7.616,00 RSD A 1000 Accom…" at bounding box center [429, 99] width 550 height 90
copy tbody "1200 Accommodation Day Use/smestaj dnevni boravak 7.616,00 RSD A 1000 Accommoda…"
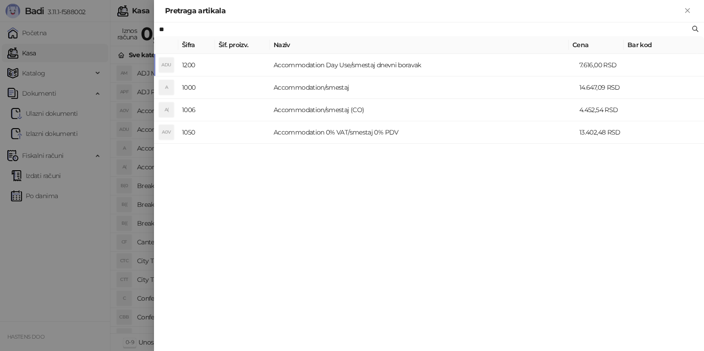
click at [411, 273] on div "** [PERSON_NAME]. proizv. Naziv Cena Bar kod ADU 1200 Accommodation Day Use/sme…" at bounding box center [429, 186] width 550 height 329
click at [437, 270] on div "** [PERSON_NAME]. proizv. Naziv Cena Bar kod ADU 1200 Accommodation Day Use/sme…" at bounding box center [429, 186] width 550 height 329
click at [204, 32] on input "**" at bounding box center [424, 29] width 531 height 10
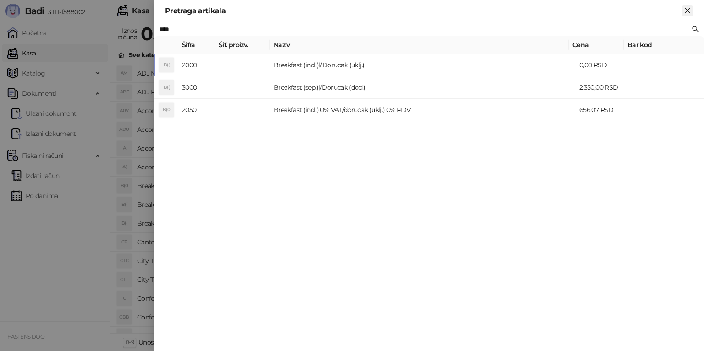
type input "****"
click at [687, 12] on icon "Zatvori" at bounding box center [687, 10] width 8 height 8
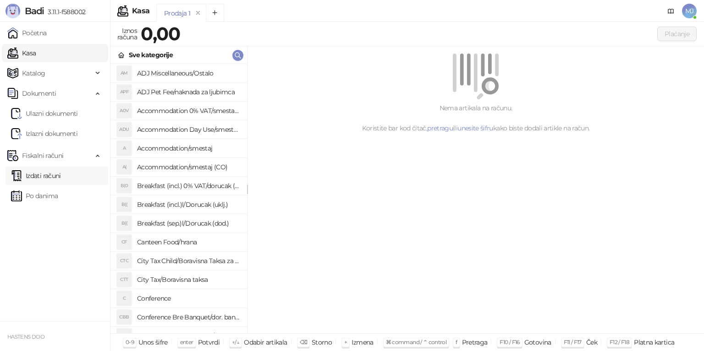
click at [57, 181] on link "Izdati računi" at bounding box center [36, 176] width 50 height 18
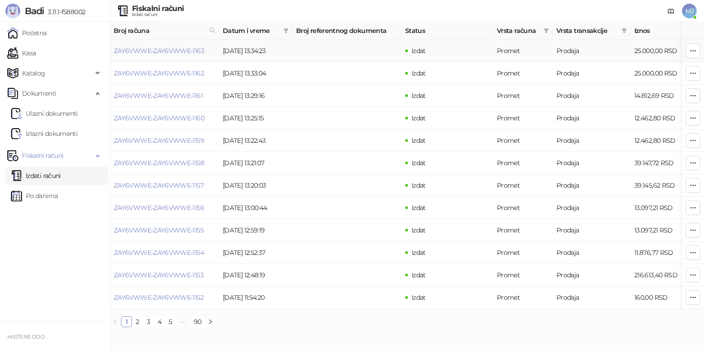
click at [434, 52] on td "Izdat" at bounding box center [447, 51] width 92 height 22
click at [695, 54] on span "button" at bounding box center [692, 50] width 7 height 9
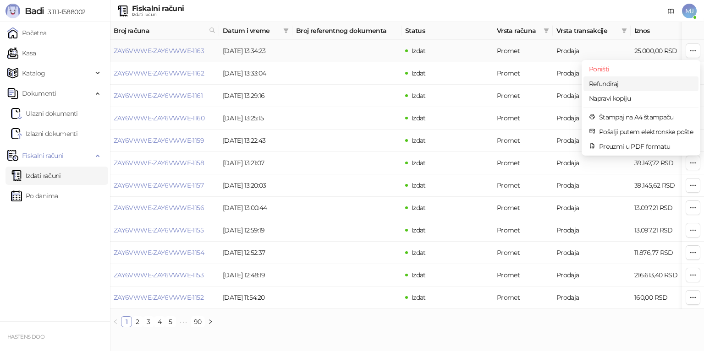
click at [637, 84] on span "Refundiraj" at bounding box center [641, 84] width 104 height 10
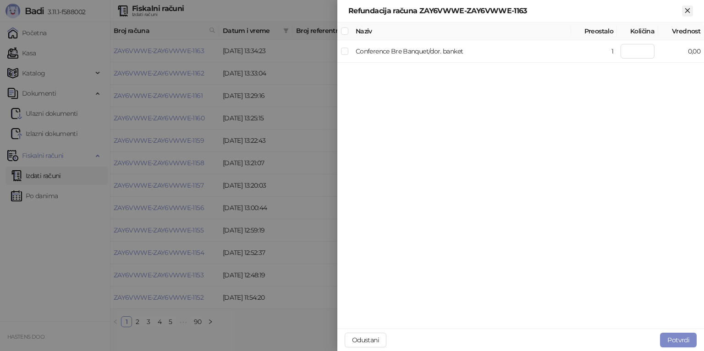
click at [684, 12] on icon "Zatvori" at bounding box center [687, 10] width 8 height 8
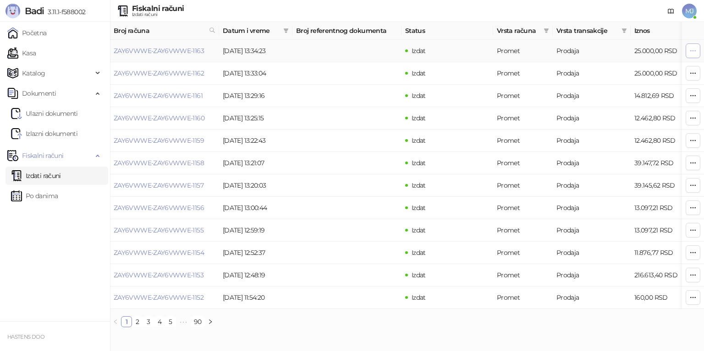
click at [696, 52] on icon "button" at bounding box center [692, 50] width 7 height 7
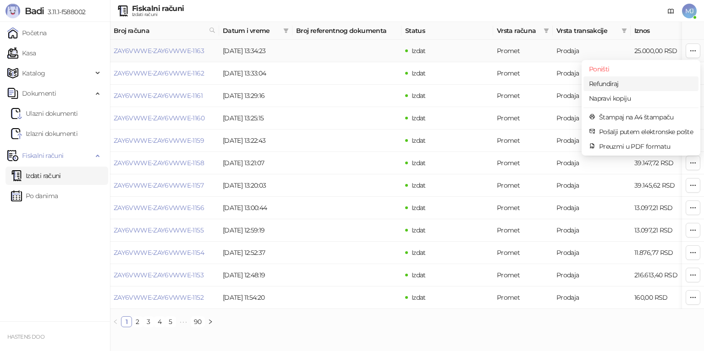
click at [618, 83] on span "Refundiraj" at bounding box center [641, 84] width 104 height 10
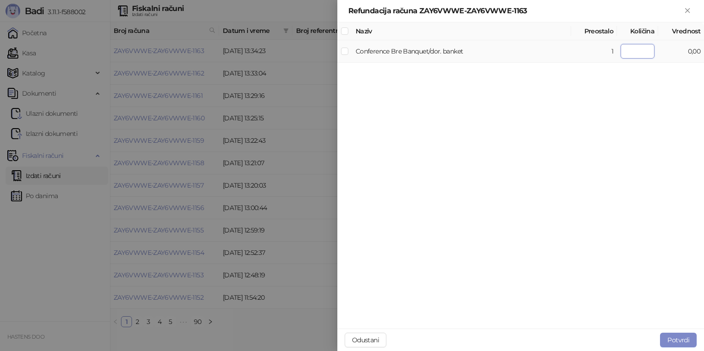
click at [649, 54] on input "number" at bounding box center [638, 51] width 34 height 15
click at [369, 339] on button "Odustani" at bounding box center [366, 340] width 42 height 15
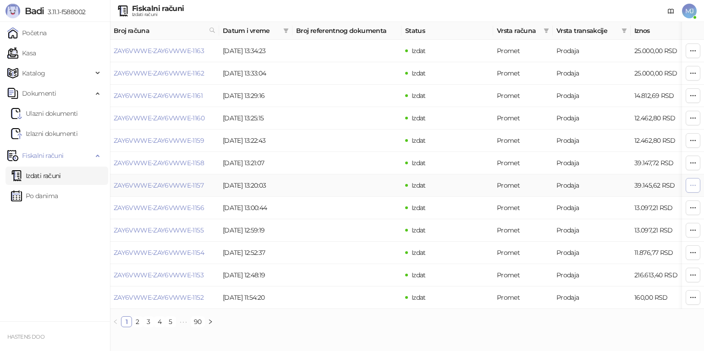
click at [691, 188] on icon "button" at bounding box center [692, 185] width 7 height 7
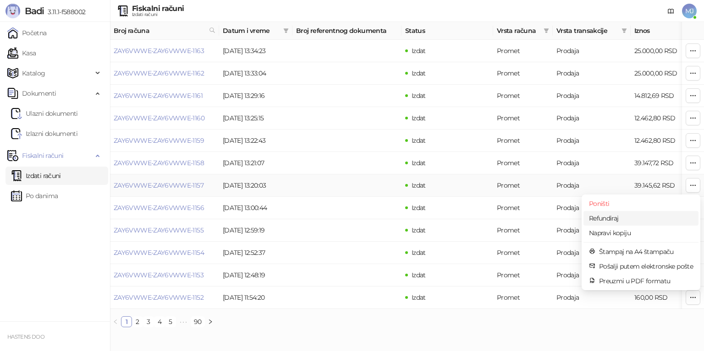
click at [620, 221] on span "Refundiraj" at bounding box center [641, 219] width 104 height 10
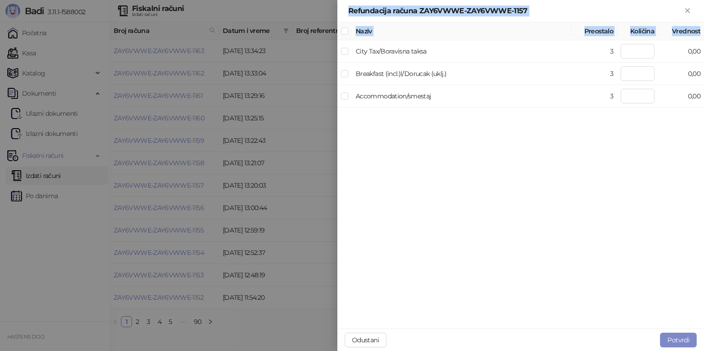
drag, startPoint x: 344, startPoint y: 5, endPoint x: 686, endPoint y: 129, distance: 363.1
click at [686, 129] on div "Refundacija računa ZAY6VWWE-ZAY6VWWE-1157 Naziv Preostalo Količina Vrednost Cit…" at bounding box center [520, 175] width 367 height 351
copy div "Refundacija računa ZAY6VWWE-ZAY6VWWE-1157 Naziv Preostalo Količina Vrednost"
click at [362, 342] on button "Odustani" at bounding box center [366, 340] width 42 height 15
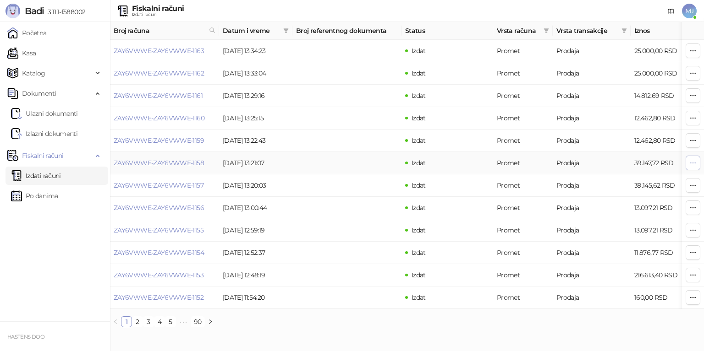
click at [694, 164] on icon "button" at bounding box center [692, 162] width 7 height 7
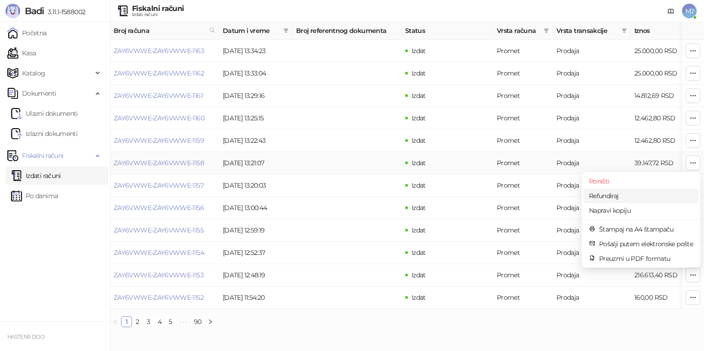
click at [641, 195] on span "Refundiraj" at bounding box center [641, 196] width 104 height 10
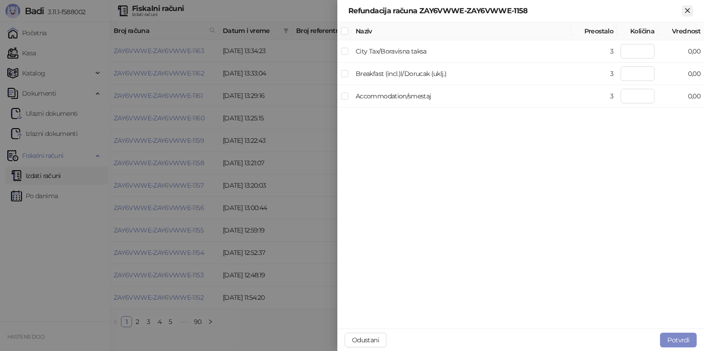
click at [686, 13] on icon "Zatvori" at bounding box center [687, 10] width 8 height 8
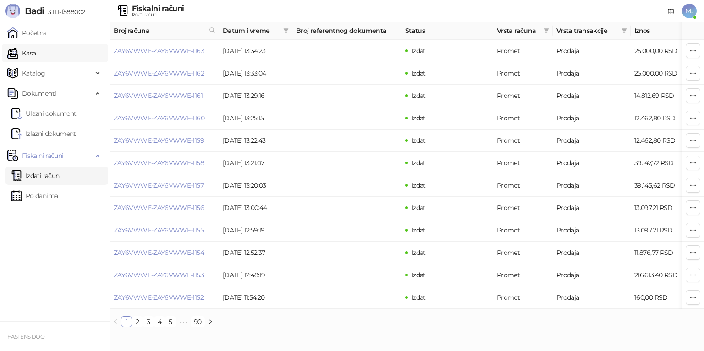
click at [36, 47] on link "Kasa" at bounding box center [21, 53] width 28 height 18
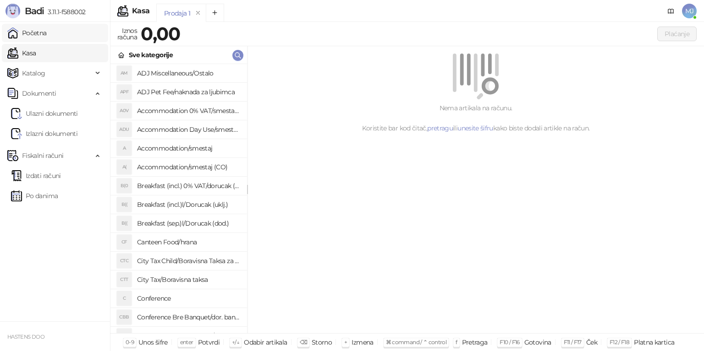
click at [44, 38] on link "Početna" at bounding box center [26, 33] width 39 height 18
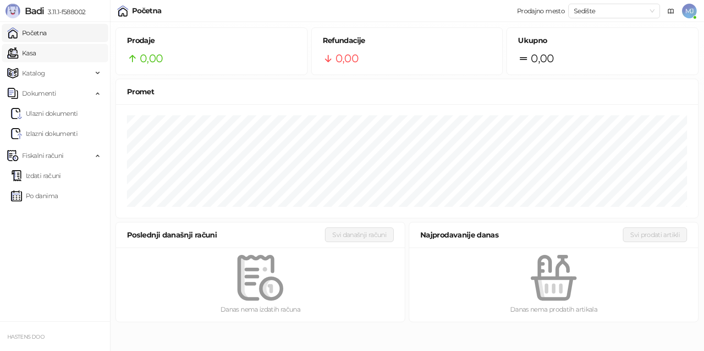
click at [36, 55] on link "Kasa" at bounding box center [21, 53] width 28 height 18
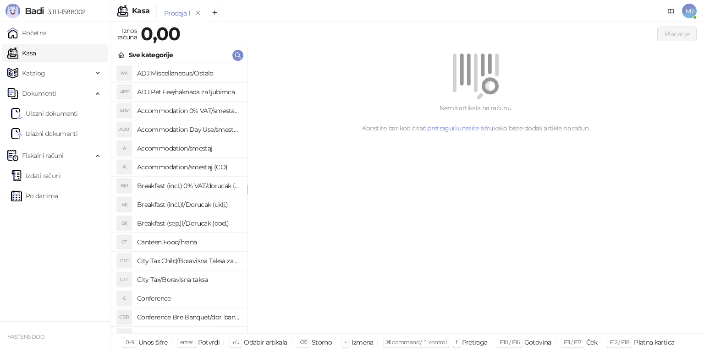
click at [71, 217] on ul "Početna Kasa Katalog Robne marke Kategorije Artikli Dokumenti Ulazni dokumenti …" at bounding box center [55, 172] width 110 height 300
click at [51, 181] on link "Izdati računi" at bounding box center [36, 176] width 50 height 18
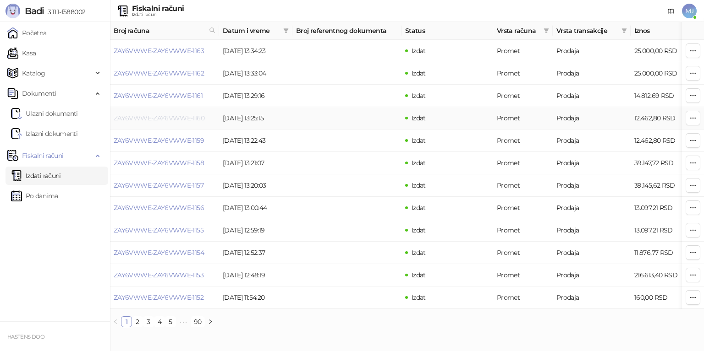
click at [187, 121] on link "ZAY6VWWE-ZAY6VWWE-1160" at bounding box center [159, 118] width 91 height 8
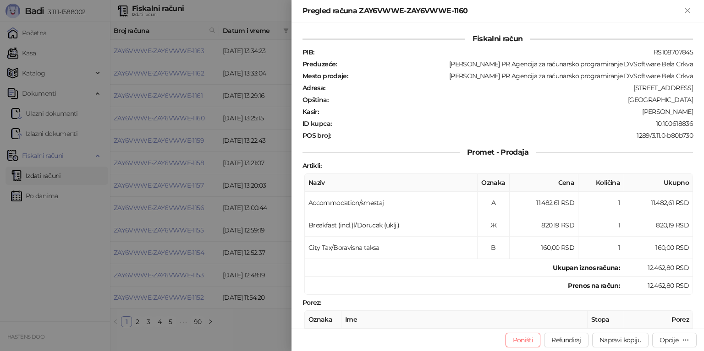
click at [194, 199] on div at bounding box center [352, 175] width 704 height 351
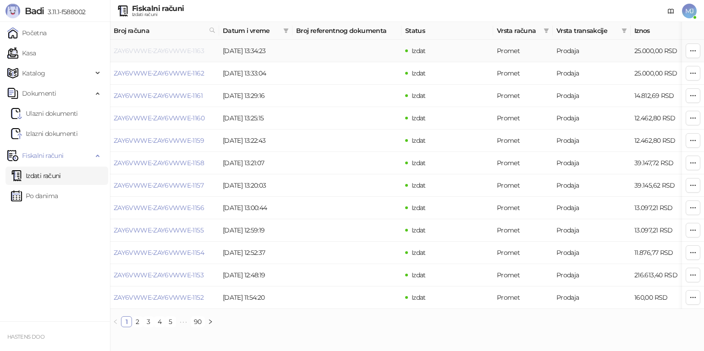
click at [167, 52] on link "ZAY6VWWE-ZAY6VWWE-1163" at bounding box center [159, 51] width 90 height 8
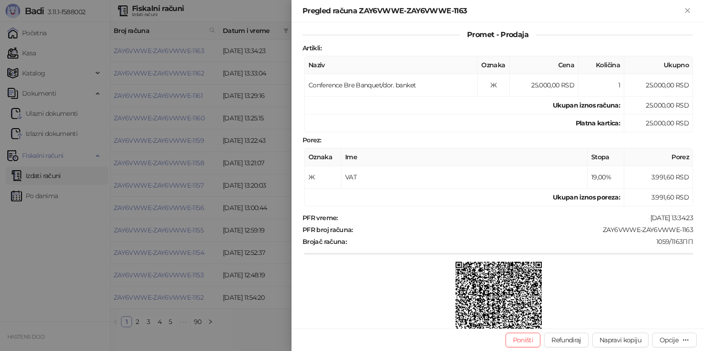
scroll to position [137, 0]
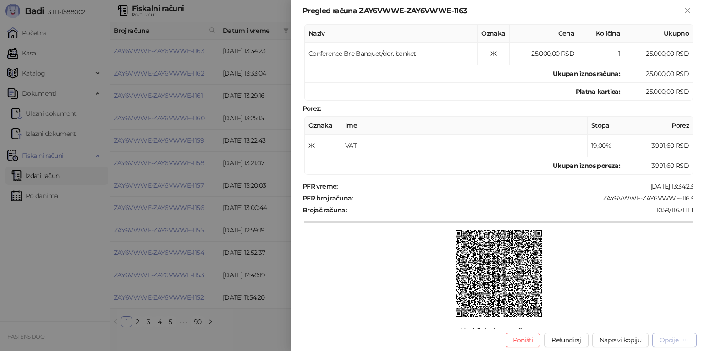
click at [690, 342] on button "Opcije" at bounding box center [674, 340] width 44 height 15
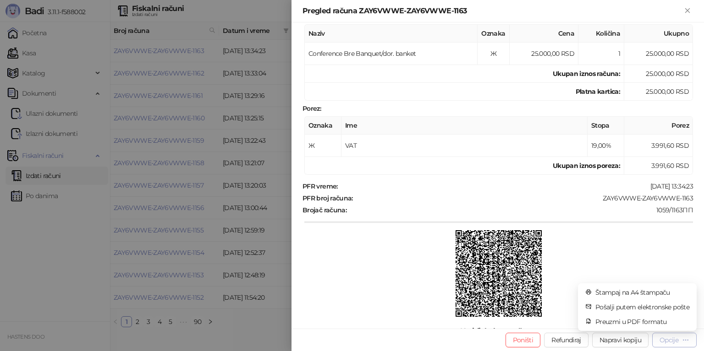
click at [685, 342] on icon "button" at bounding box center [685, 340] width 7 height 7
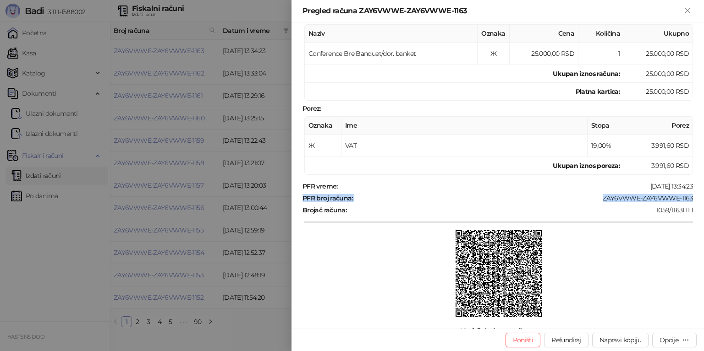
drag, startPoint x: 304, startPoint y: 192, endPoint x: 691, endPoint y: 192, distance: 386.8
click at [691, 192] on div "Fiskalni račun PIB : RS108707845 Preduzeće : [PERSON_NAME] PR Agencija za račun…" at bounding box center [497, 175] width 412 height 307
click at [343, 182] on div "[DATE] 13:34:23" at bounding box center [516, 186] width 355 height 8
click at [689, 11] on icon "Zatvori" at bounding box center [687, 10] width 8 height 8
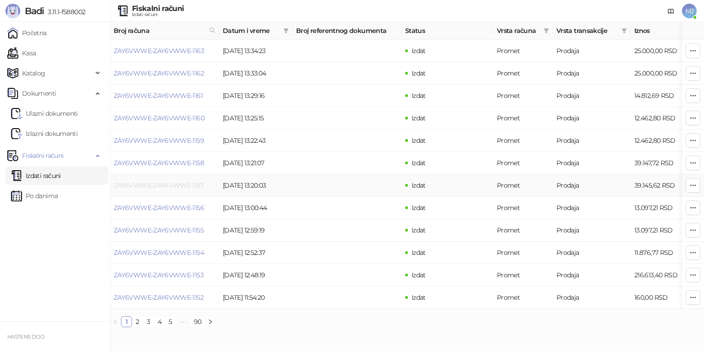
click at [184, 187] on link "ZAY6VWWE-ZAY6VWWE-1157" at bounding box center [159, 185] width 90 height 8
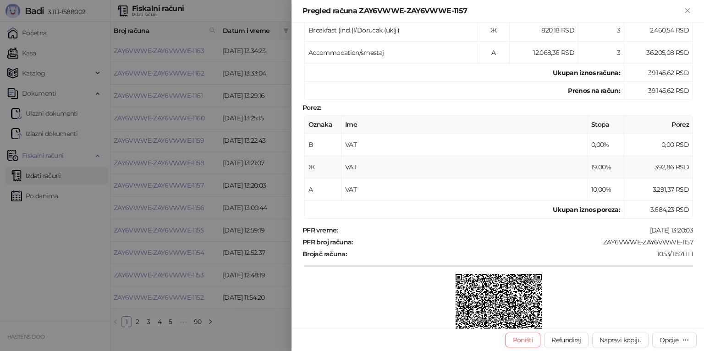
scroll to position [229, 0]
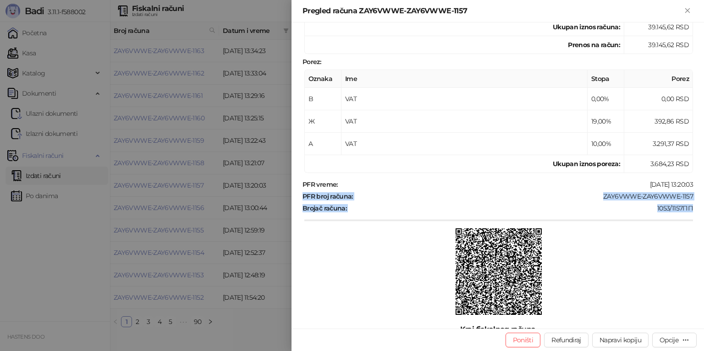
drag, startPoint x: 301, startPoint y: 192, endPoint x: 693, endPoint y: 199, distance: 392.8
click at [693, 199] on div "Fiskalni račun PIB : RS108707845 Preduzeće : [PERSON_NAME] PR Agencija za račun…" at bounding box center [497, 175] width 412 height 307
copy div "PFR broj računa : ZAY6VWWE-ZAY6VWWE-1157 Brojač računa : 1053/1157ПП"
click at [251, 84] on div at bounding box center [352, 175] width 704 height 351
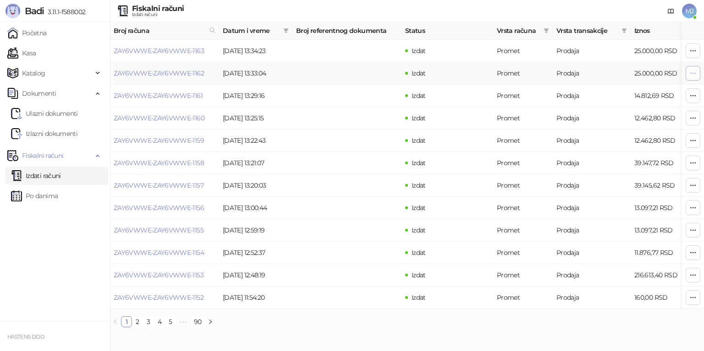
click at [692, 75] on icon "button" at bounding box center [692, 73] width 7 height 7
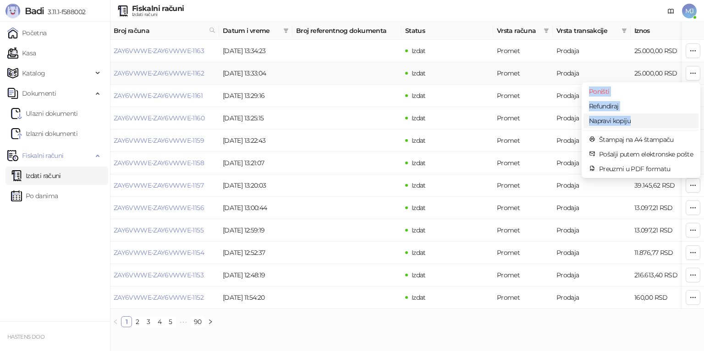
drag, startPoint x: 585, startPoint y: 89, endPoint x: 634, endPoint y: 117, distance: 56.7
click at [634, 117] on ul "Poništi Refundiraj Napravi kopiju Štampaj na A4 štampaču Pošalji putem elektron…" at bounding box center [641, 130] width 119 height 96
copy ul "Poništi Refundiraj Napravi kopiju"
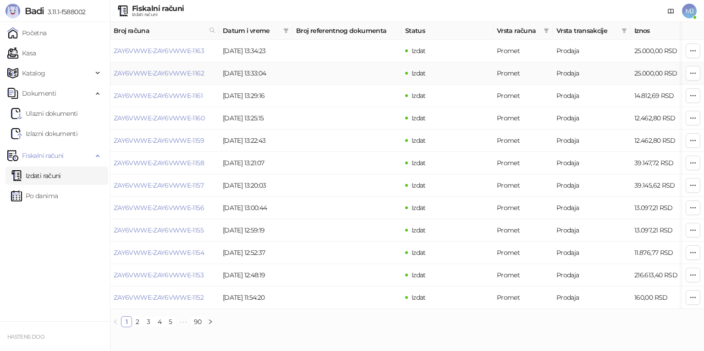
click at [590, 67] on td "Prodaja" at bounding box center [592, 73] width 78 height 22
click at [695, 93] on icon "button" at bounding box center [692, 95] width 7 height 7
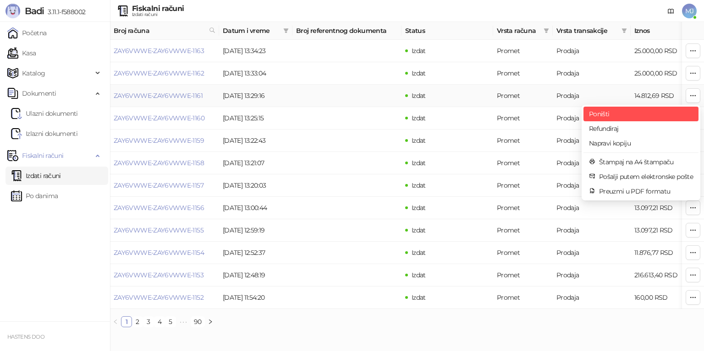
click at [616, 115] on span "Poništi" at bounding box center [641, 114] width 104 height 10
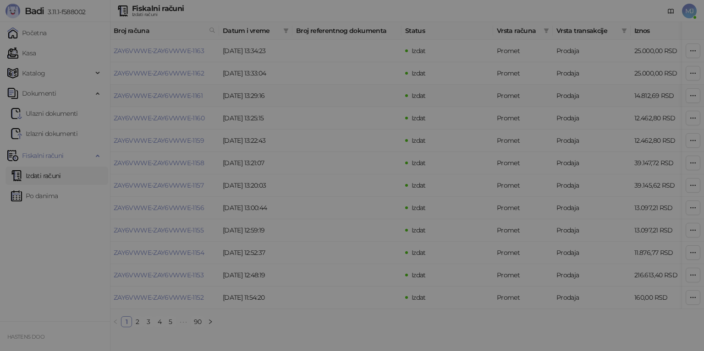
type input "**********"
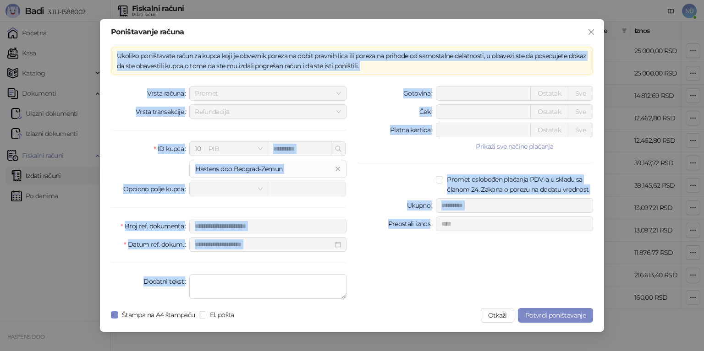
drag, startPoint x: 121, startPoint y: 60, endPoint x: 506, endPoint y: 254, distance: 431.2
click at [506, 254] on div "**********" at bounding box center [352, 175] width 482 height 256
click at [504, 316] on button "Otkaži" at bounding box center [497, 315] width 33 height 15
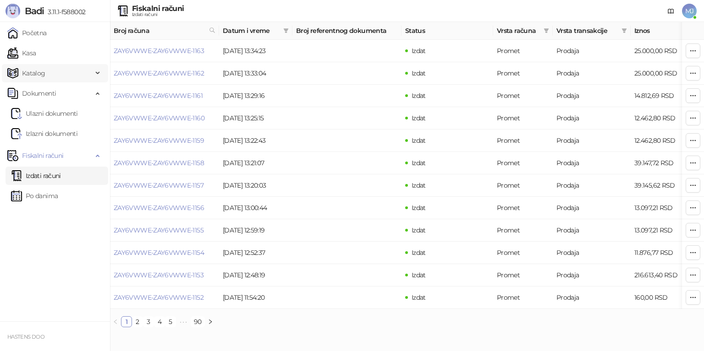
click at [45, 76] on span "Katalog" at bounding box center [49, 73] width 85 height 18
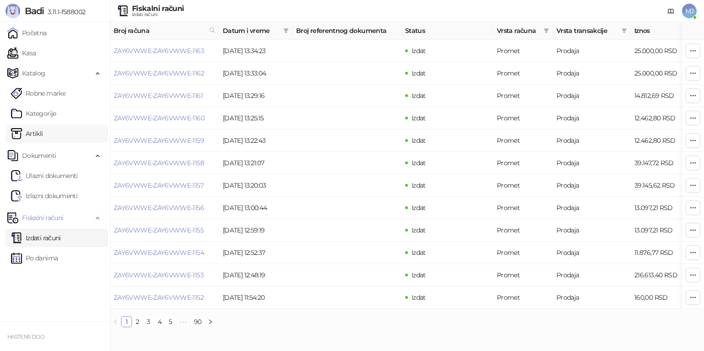
click at [43, 131] on link "Artikli" at bounding box center [27, 134] width 32 height 18
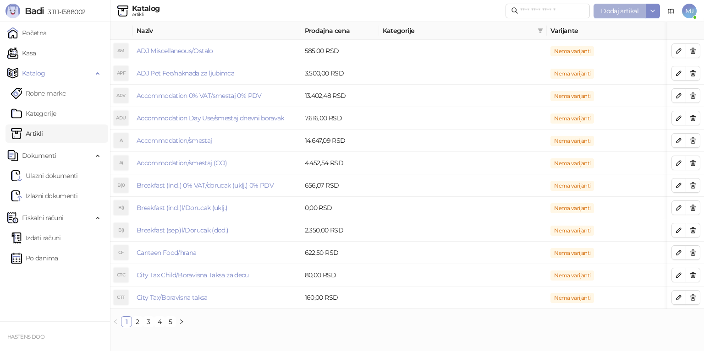
click at [628, 15] on button "Dodaj artikal" at bounding box center [619, 11] width 52 height 15
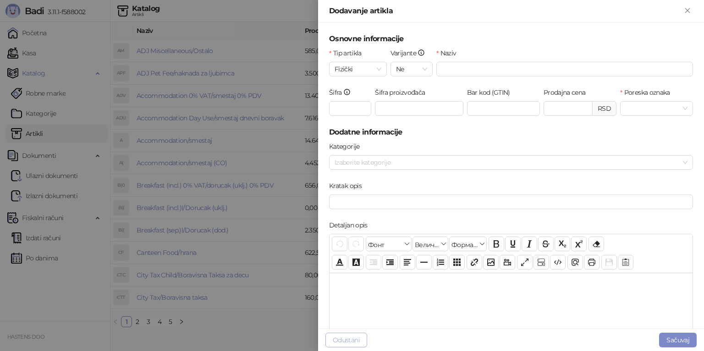
click at [362, 344] on button "Odustani" at bounding box center [346, 340] width 42 height 15
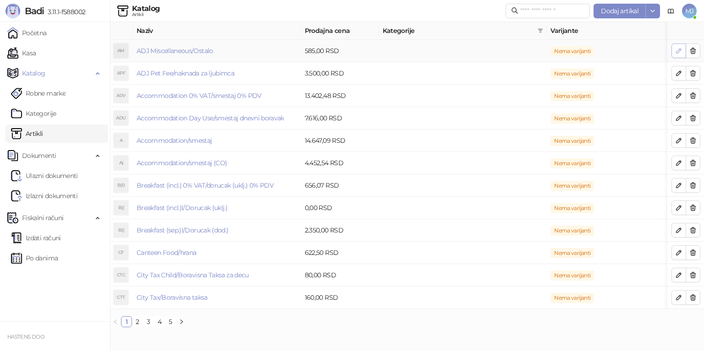
click at [676, 49] on icon "button" at bounding box center [678, 50] width 7 height 7
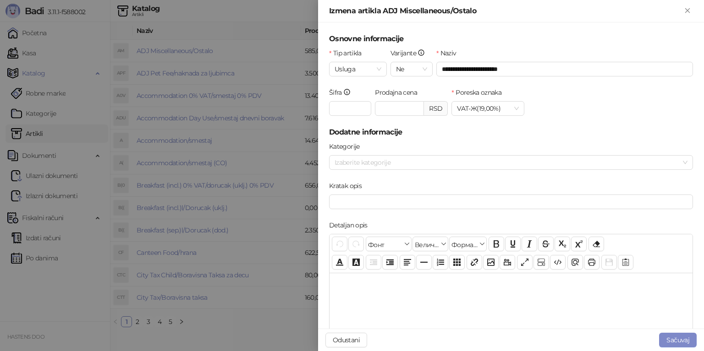
click at [345, 349] on div "[PERSON_NAME]" at bounding box center [511, 340] width 386 height 22
click at [344, 345] on button "Odustani" at bounding box center [346, 340] width 42 height 15
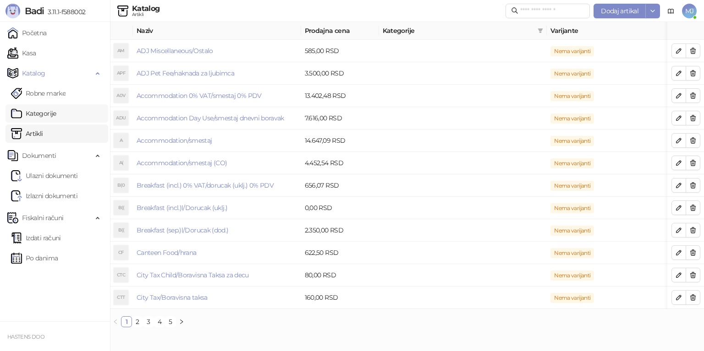
click at [56, 111] on link "Kategorije" at bounding box center [33, 113] width 45 height 18
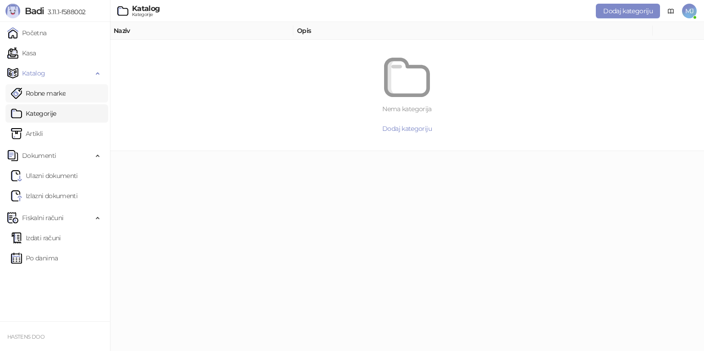
click at [66, 97] on link "Robne marke" at bounding box center [38, 93] width 55 height 18
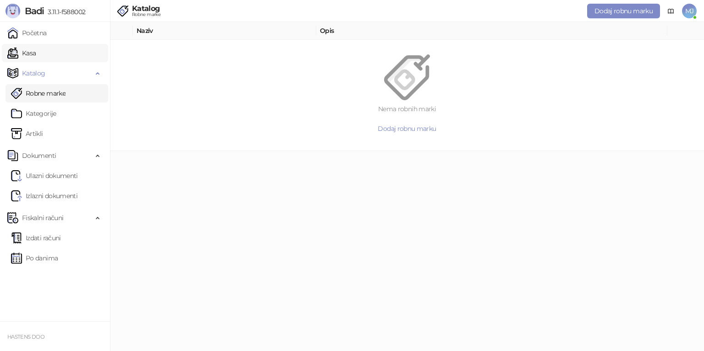
click at [36, 54] on link "Kasa" at bounding box center [21, 53] width 28 height 18
